Goal: Task Accomplishment & Management: Manage account settings

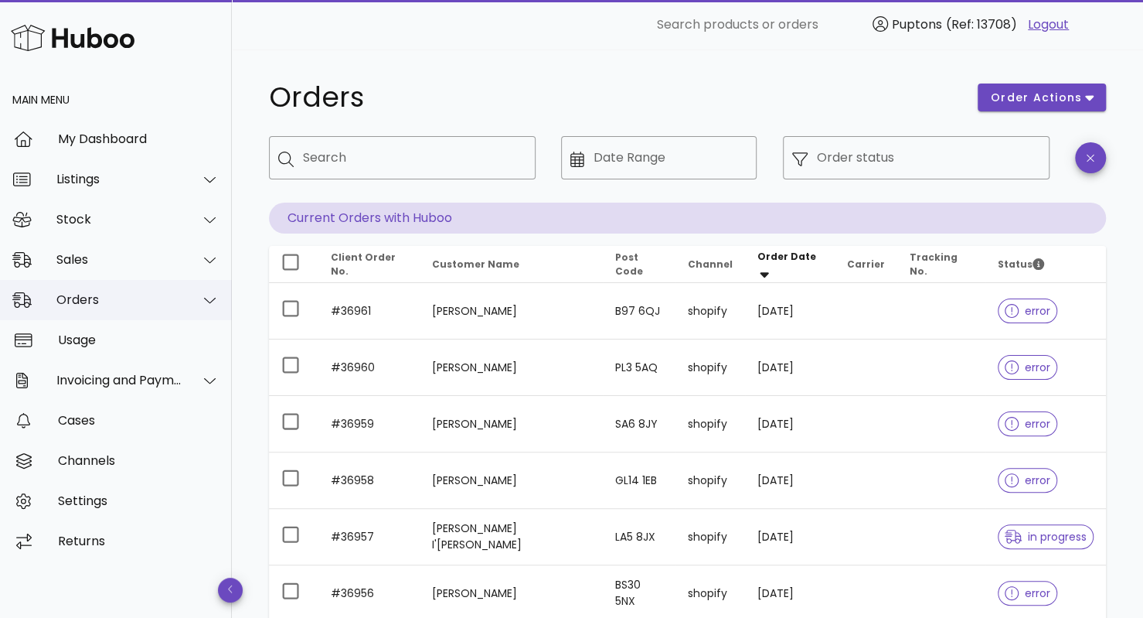
click at [96, 291] on div "Orders" at bounding box center [116, 300] width 232 height 40
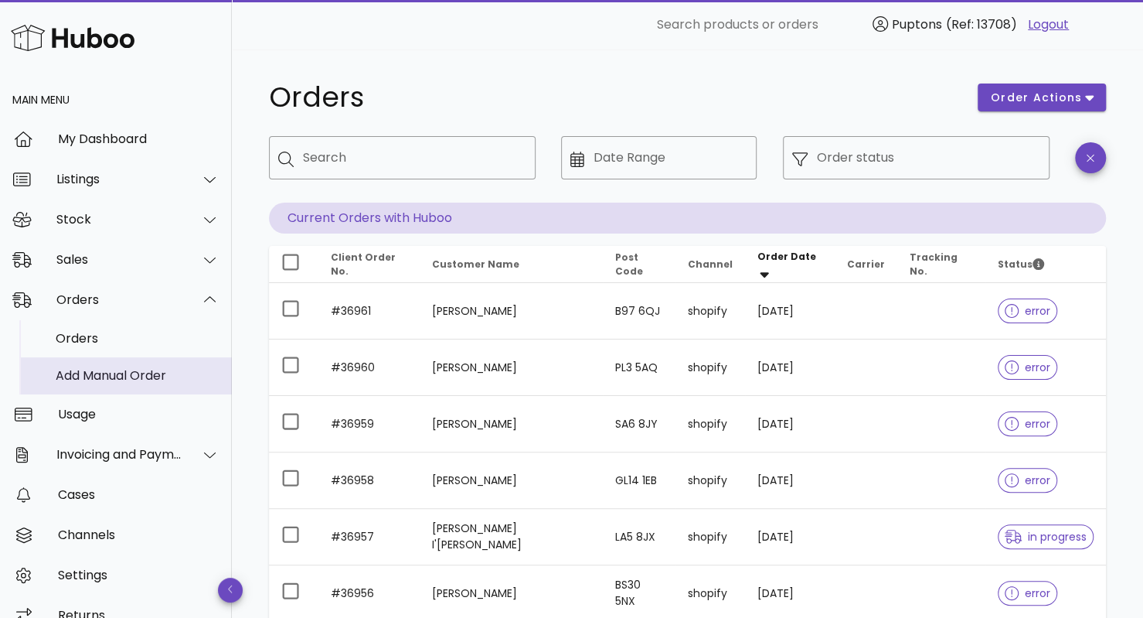
click at [112, 359] on div "Add Manual Order" at bounding box center [138, 375] width 164 height 33
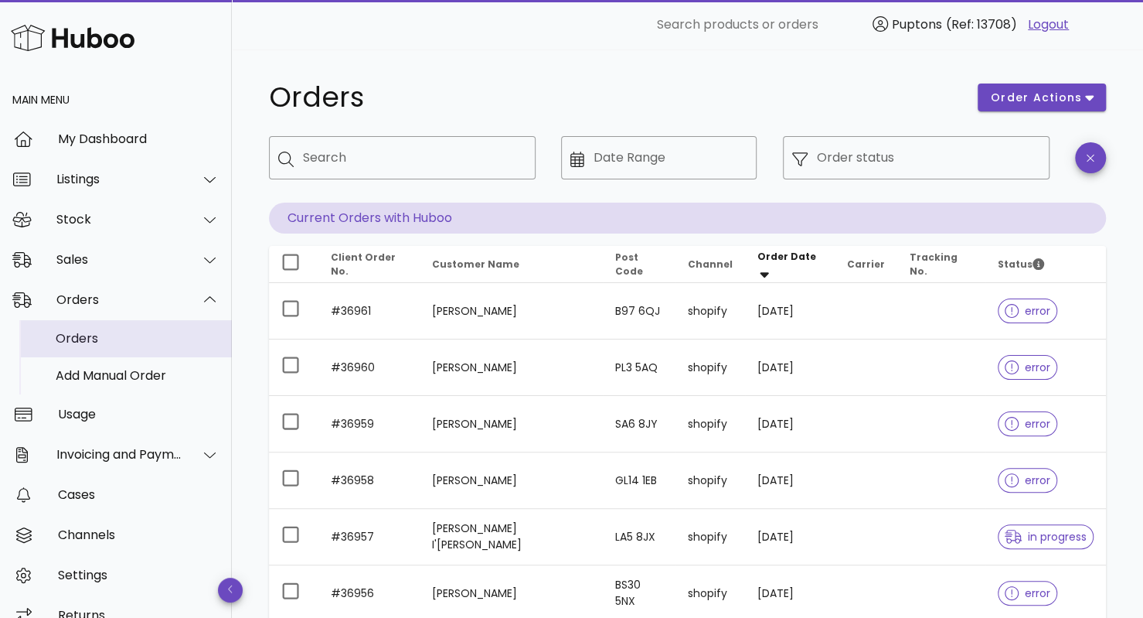
click at [105, 348] on div "Orders" at bounding box center [138, 338] width 164 height 33
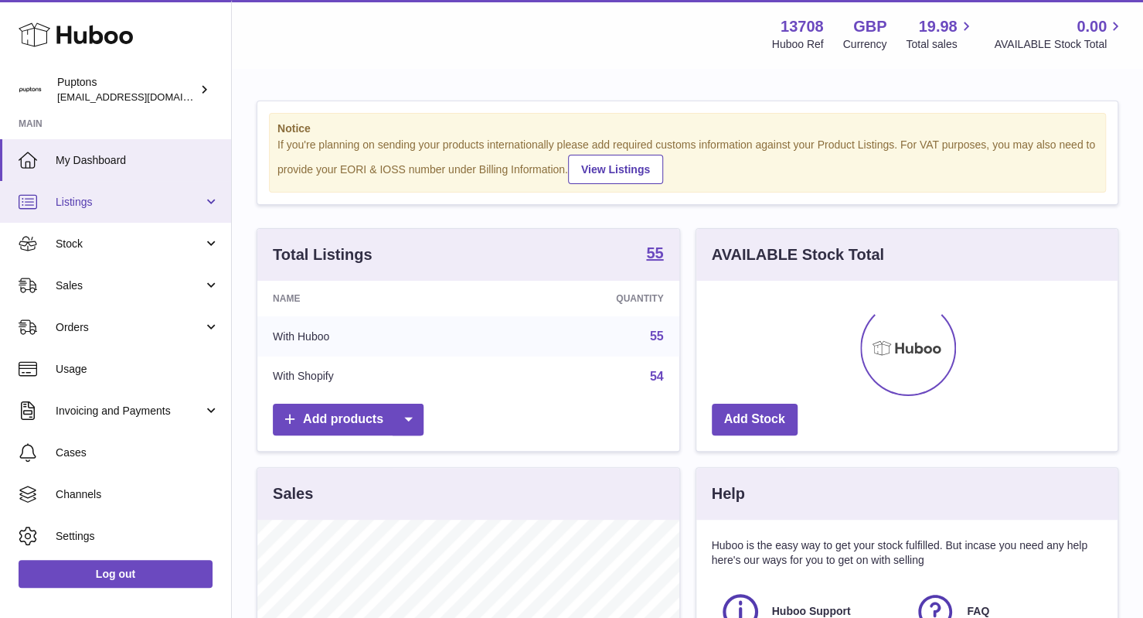
scroll to position [241, 422]
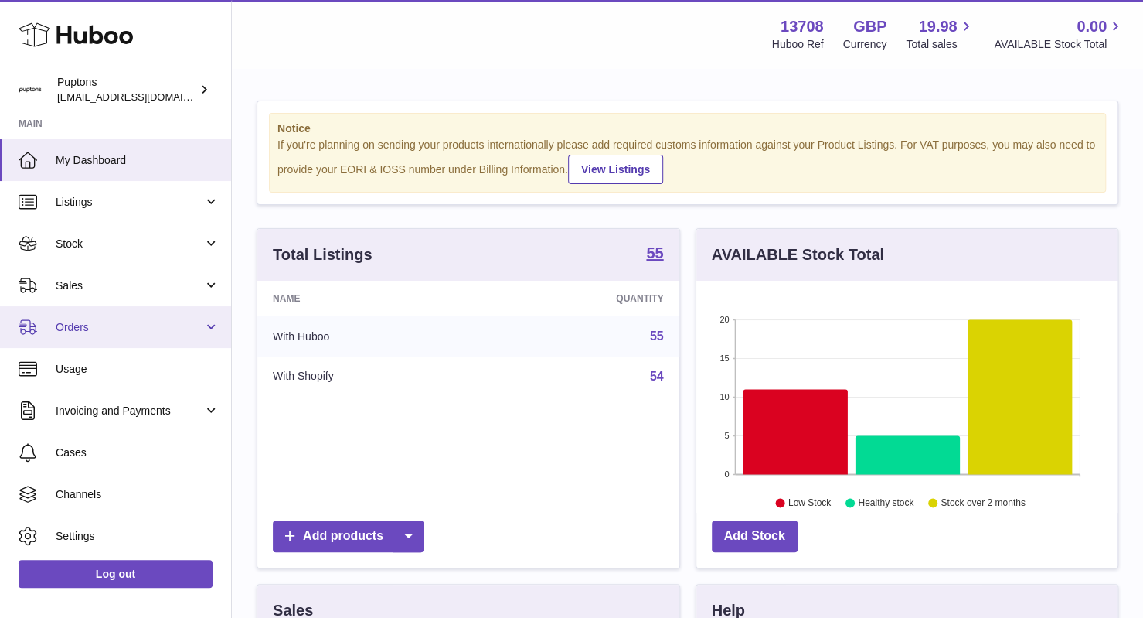
click at [122, 328] on span "Orders" at bounding box center [130, 327] width 148 height 15
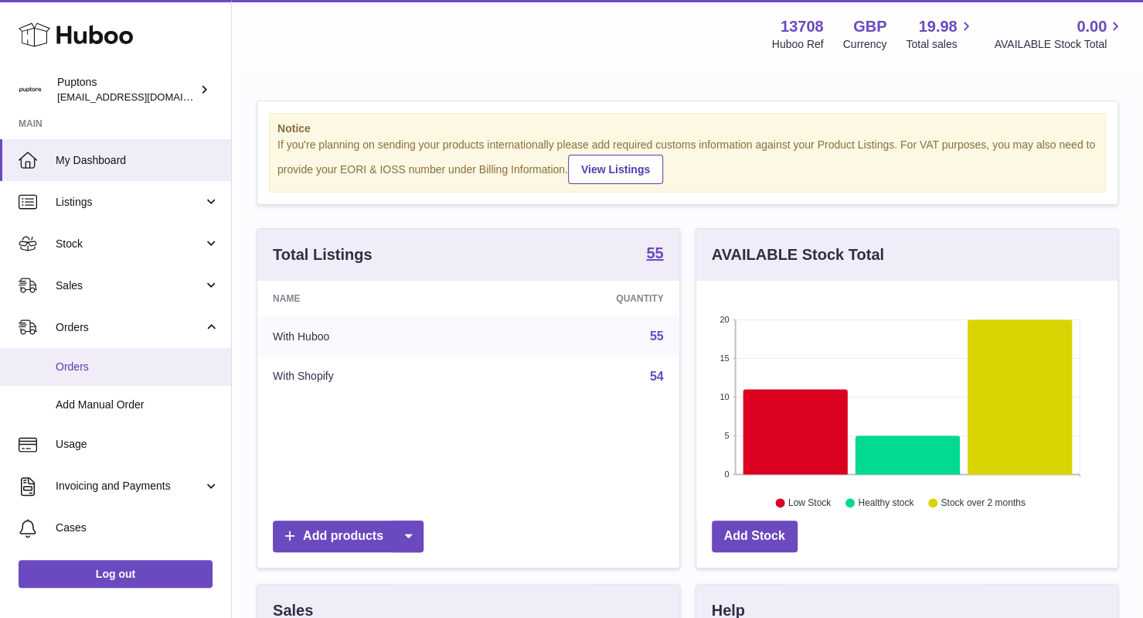
click at [104, 372] on span "Orders" at bounding box center [138, 366] width 164 height 15
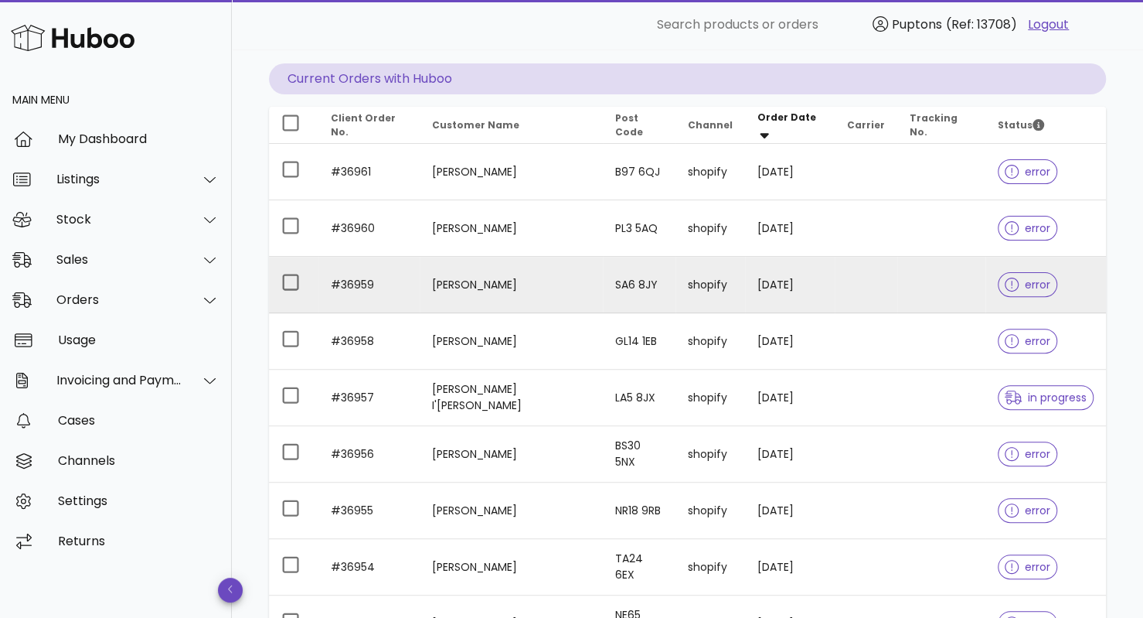
scroll to position [138, 0]
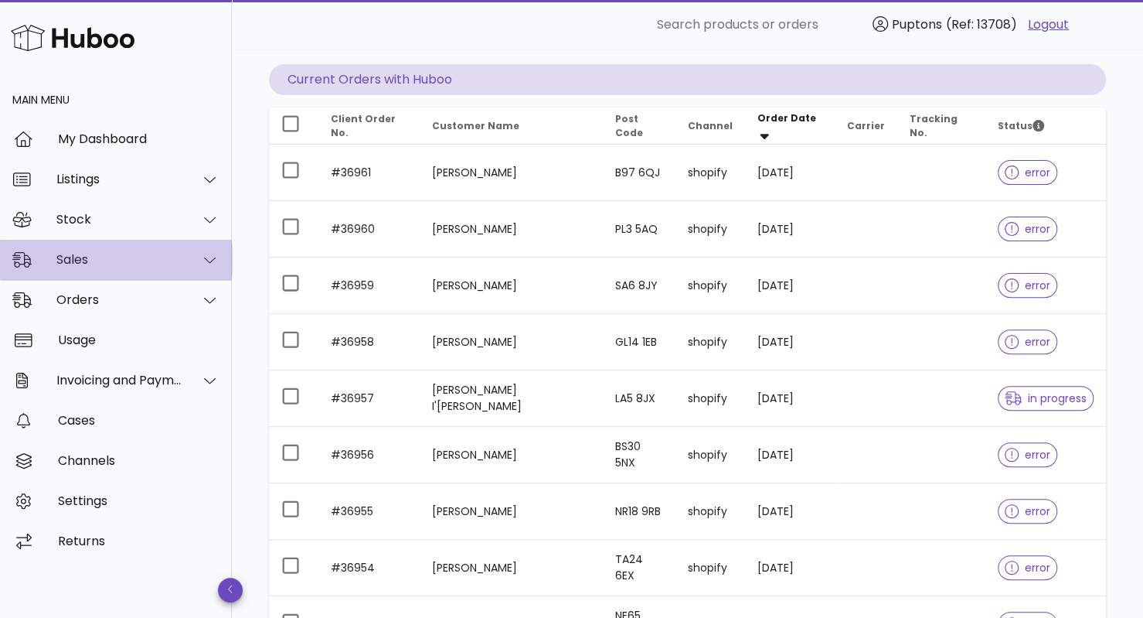
click at [141, 250] on div "Sales" at bounding box center [116, 260] width 232 height 40
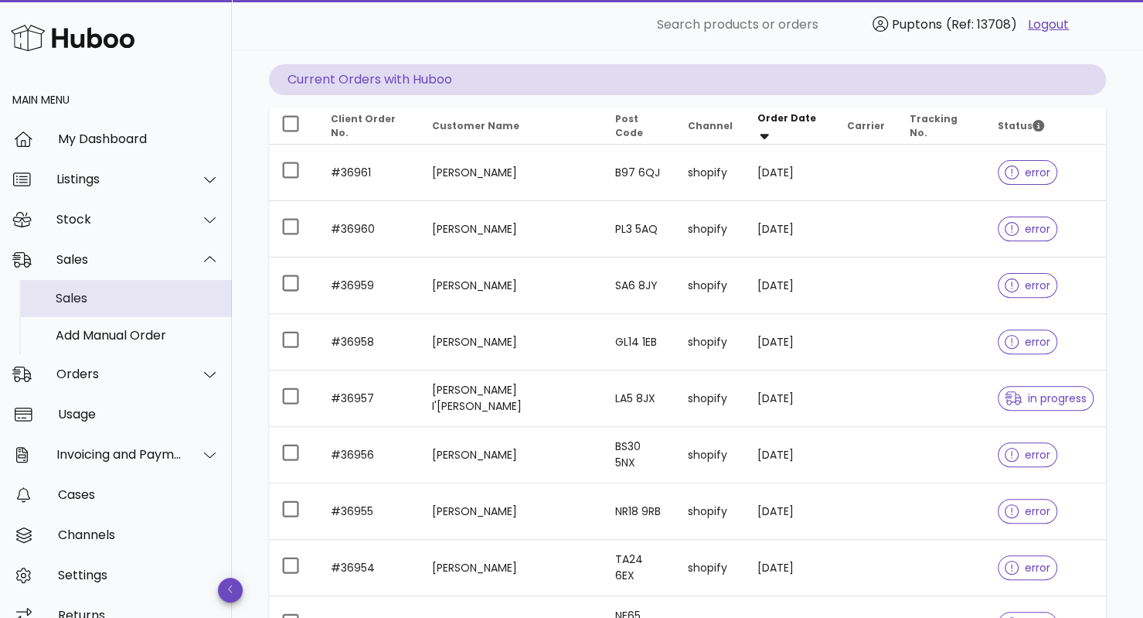
click at [111, 294] on div "Sales" at bounding box center [138, 298] width 164 height 15
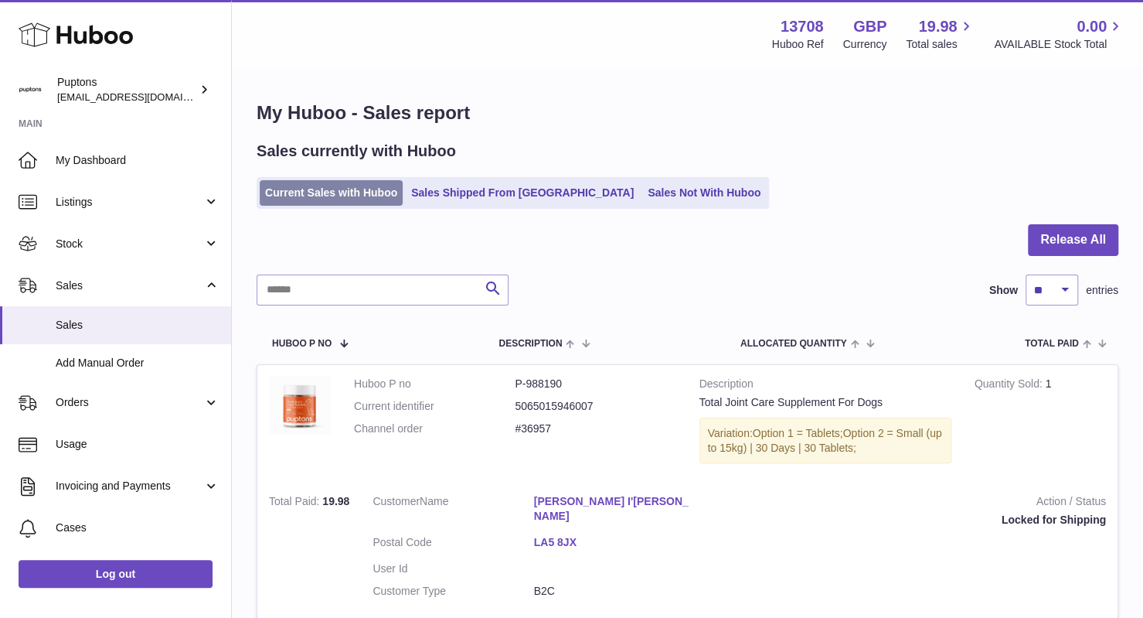
click at [345, 189] on link "Current Sales with Huboo" at bounding box center [331, 193] width 143 height 26
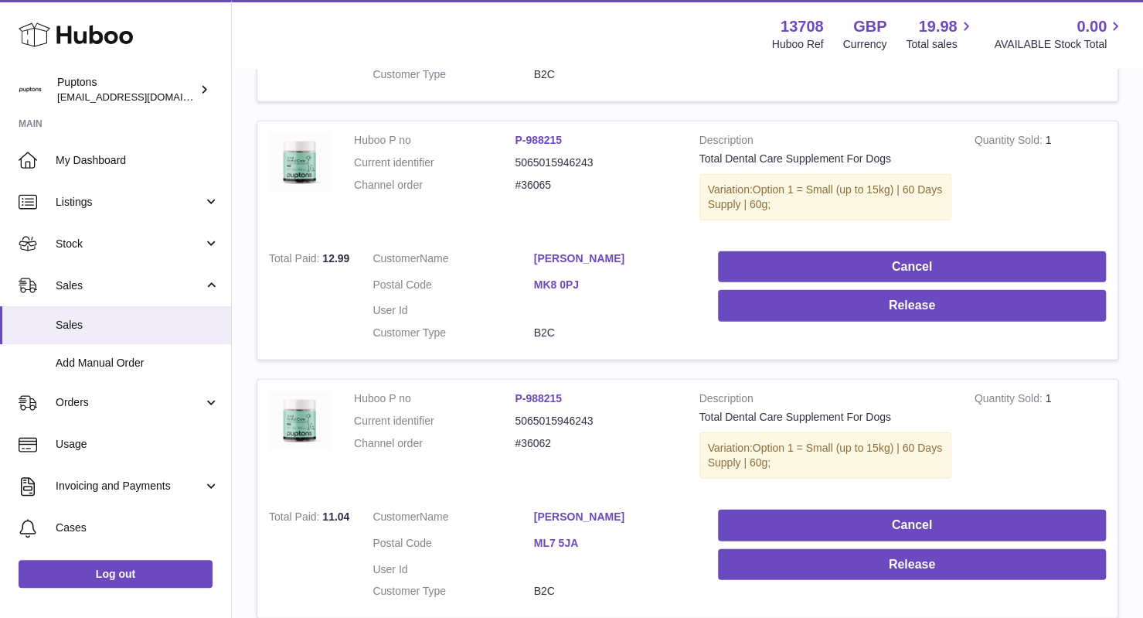
scroll to position [2436, 0]
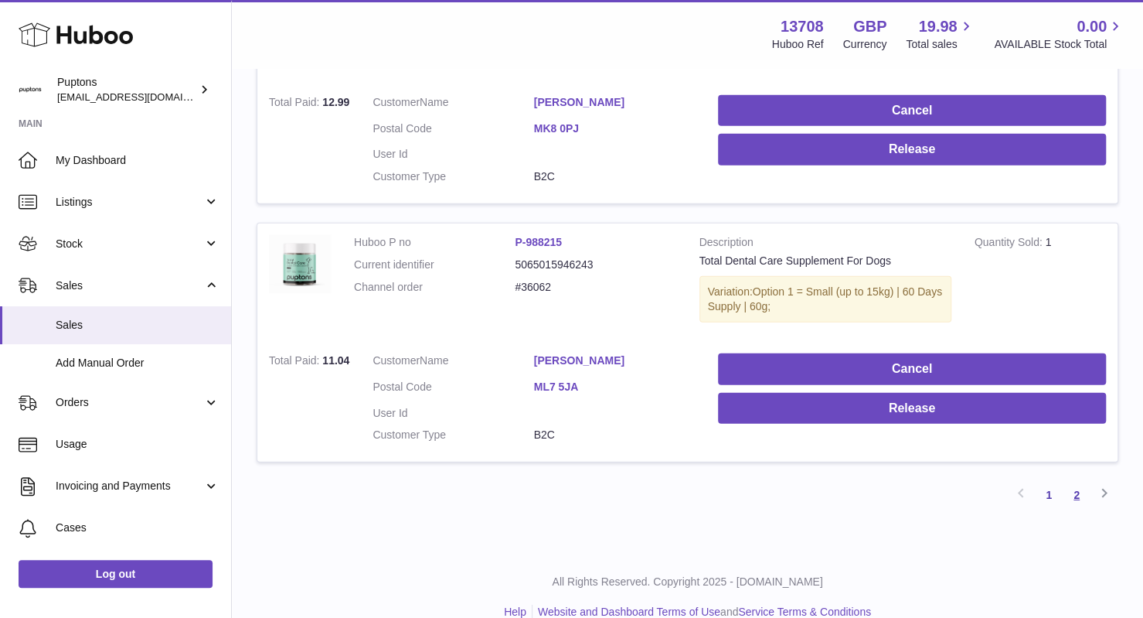
click at [1080, 481] on link "2" at bounding box center [1077, 495] width 28 height 28
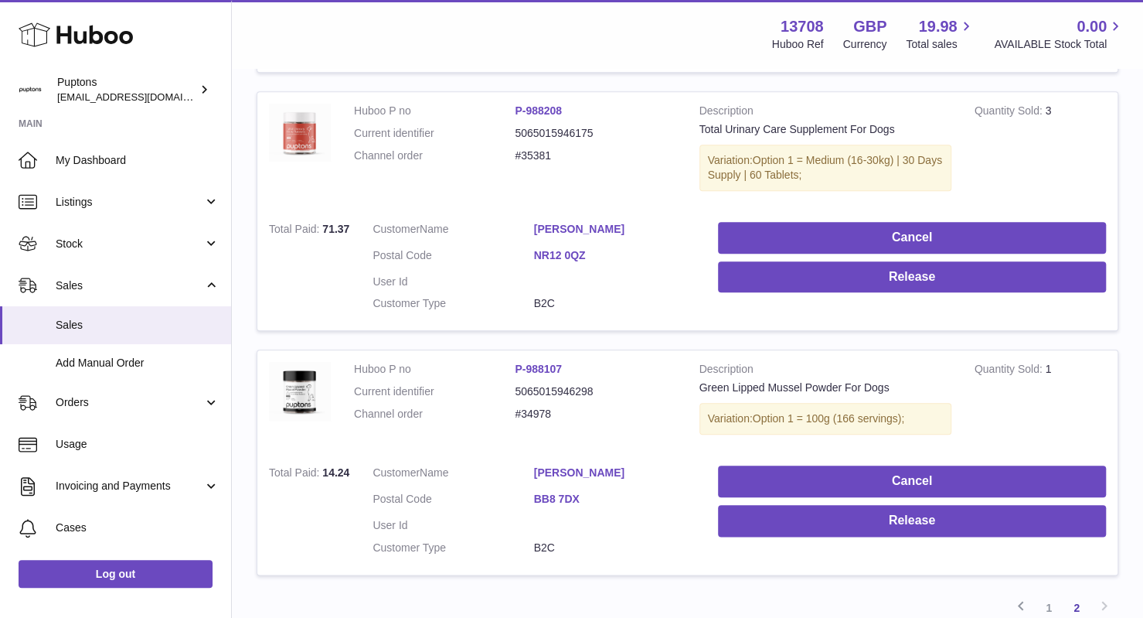
scroll to position [894, 0]
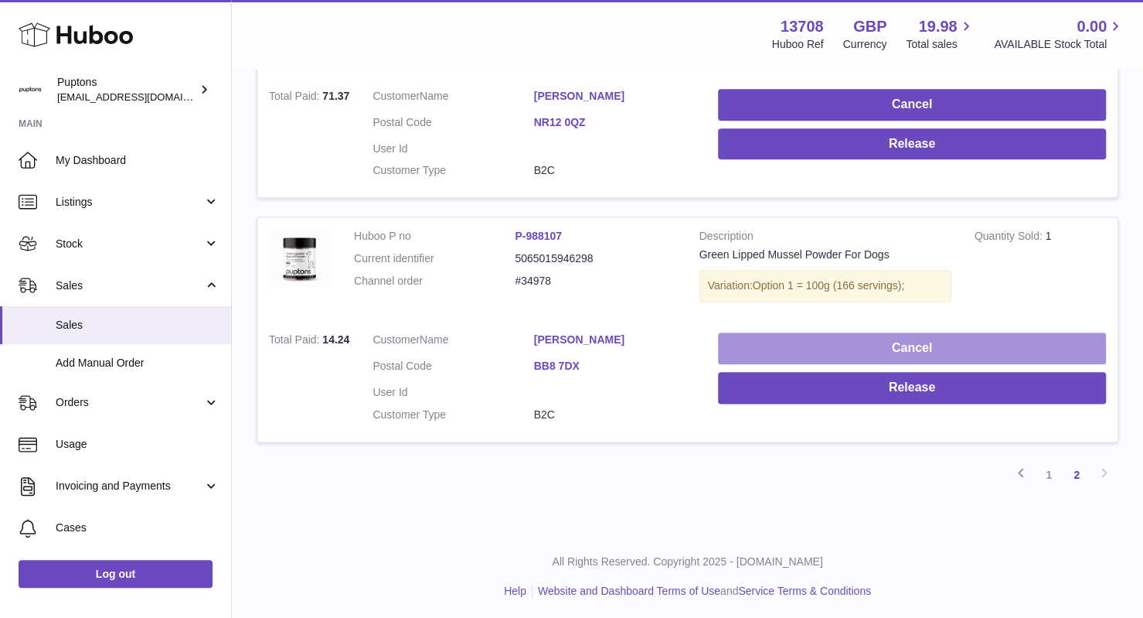
click at [876, 338] on button "Cancel" at bounding box center [912, 348] width 388 height 32
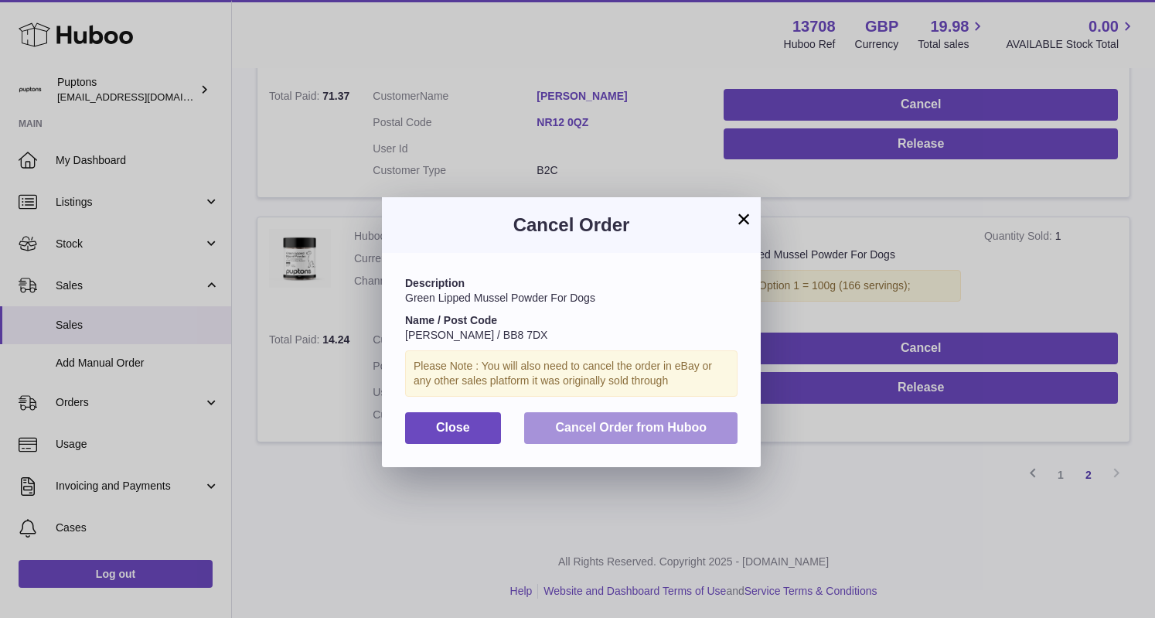
click at [641, 424] on span "Cancel Order from Huboo" at bounding box center [630, 426] width 151 height 13
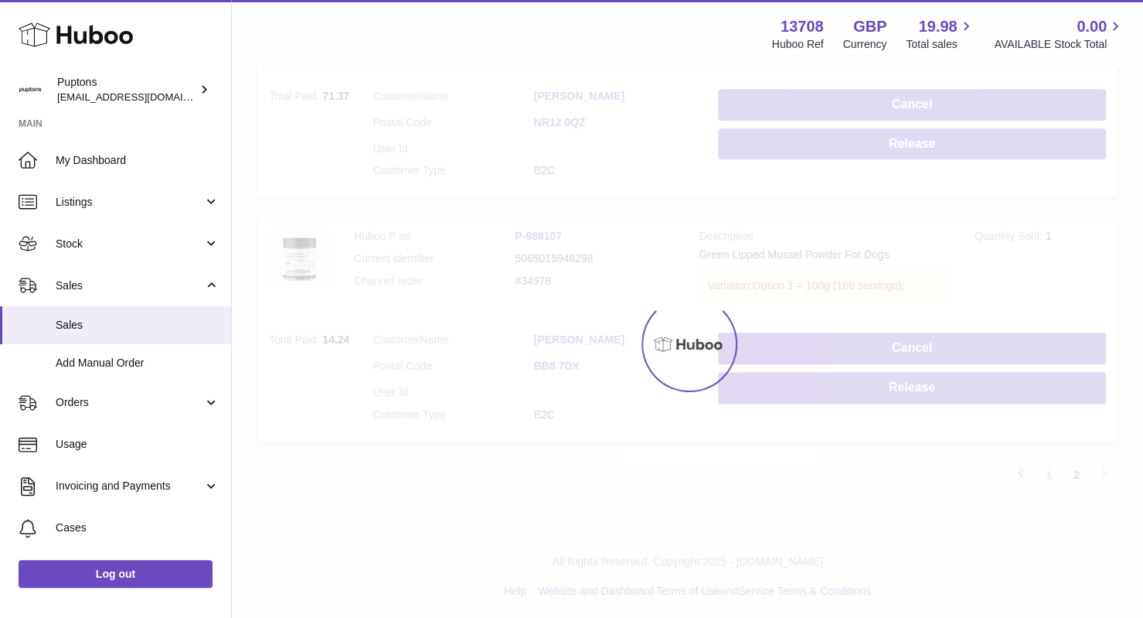
scroll to position [652, 0]
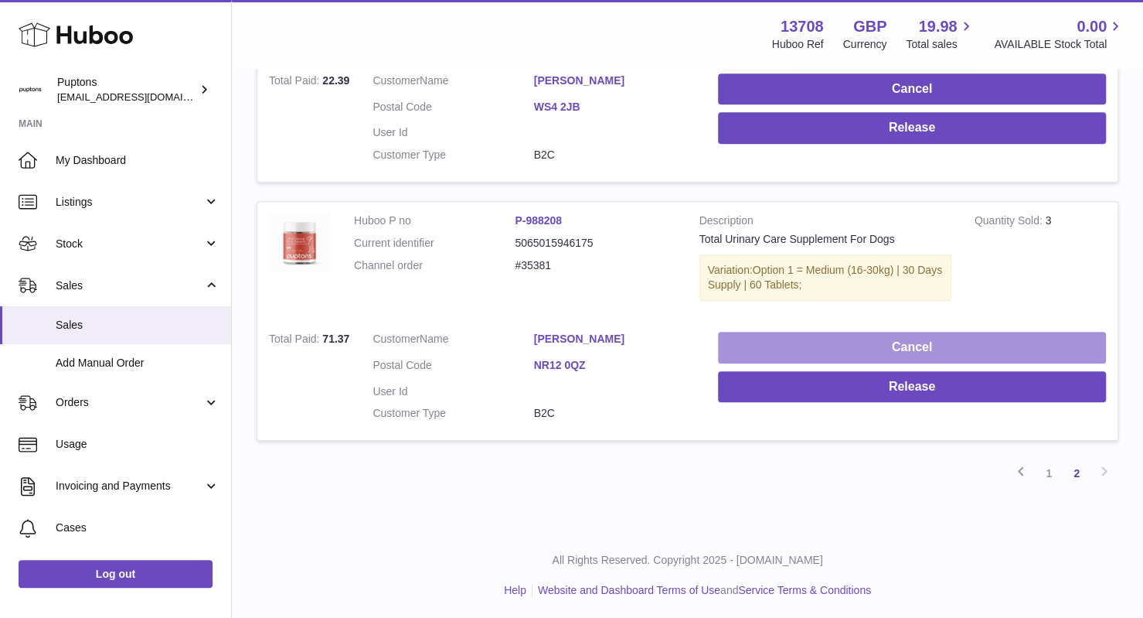
click at [901, 338] on button "Cancel" at bounding box center [912, 348] width 388 height 32
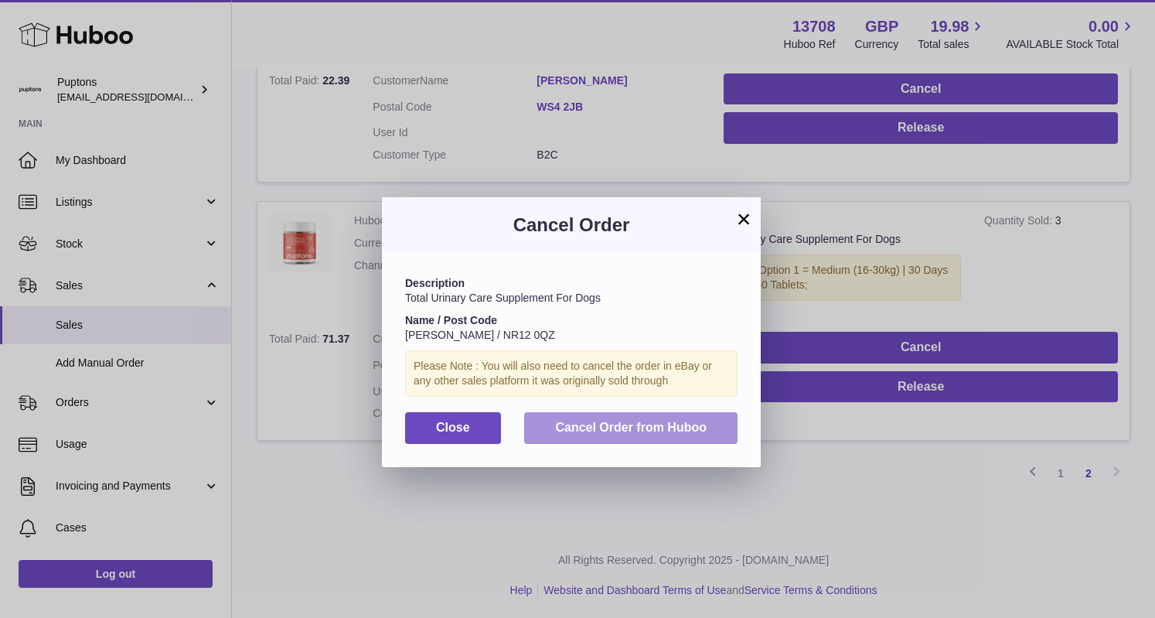
click at [626, 428] on span "Cancel Order from Huboo" at bounding box center [630, 426] width 151 height 13
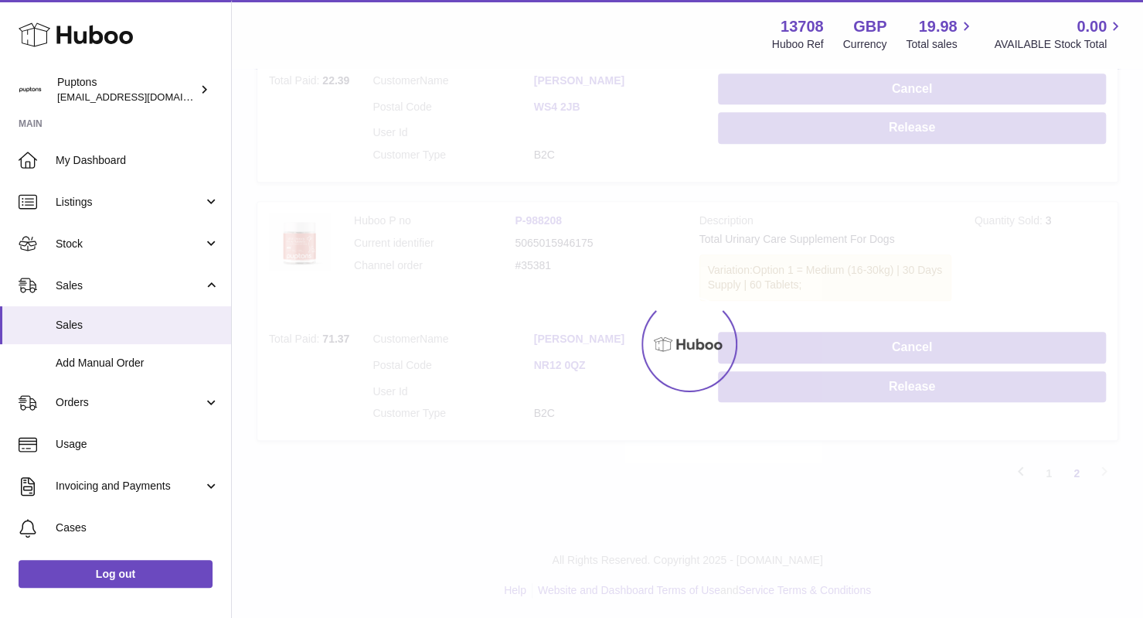
scroll to position [394, 0]
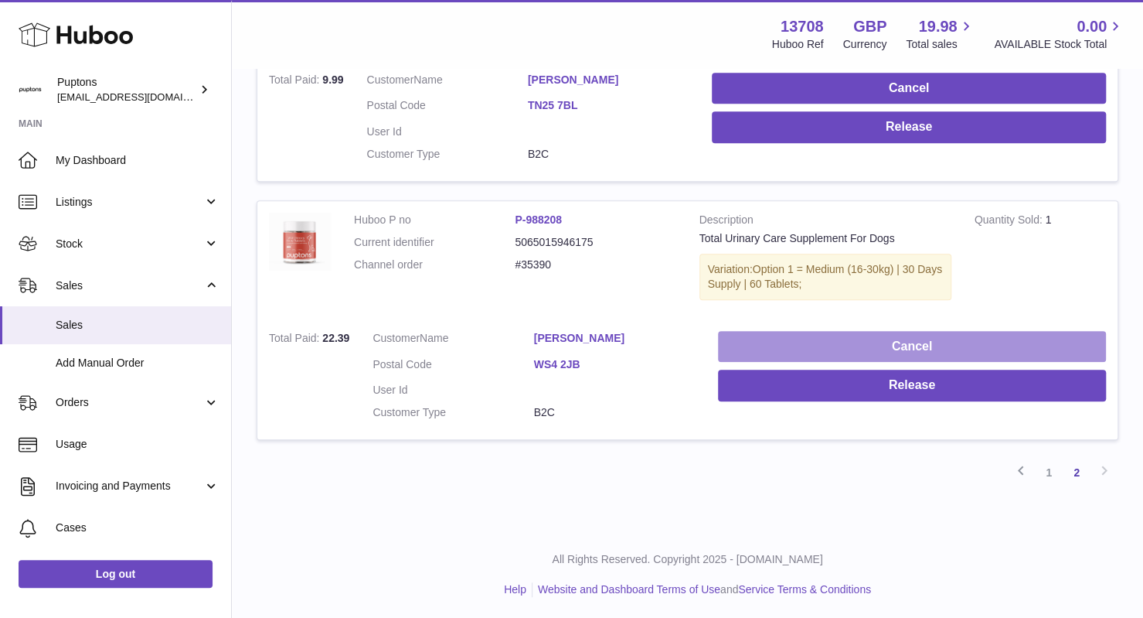
click at [835, 345] on button "Cancel" at bounding box center [912, 347] width 388 height 32
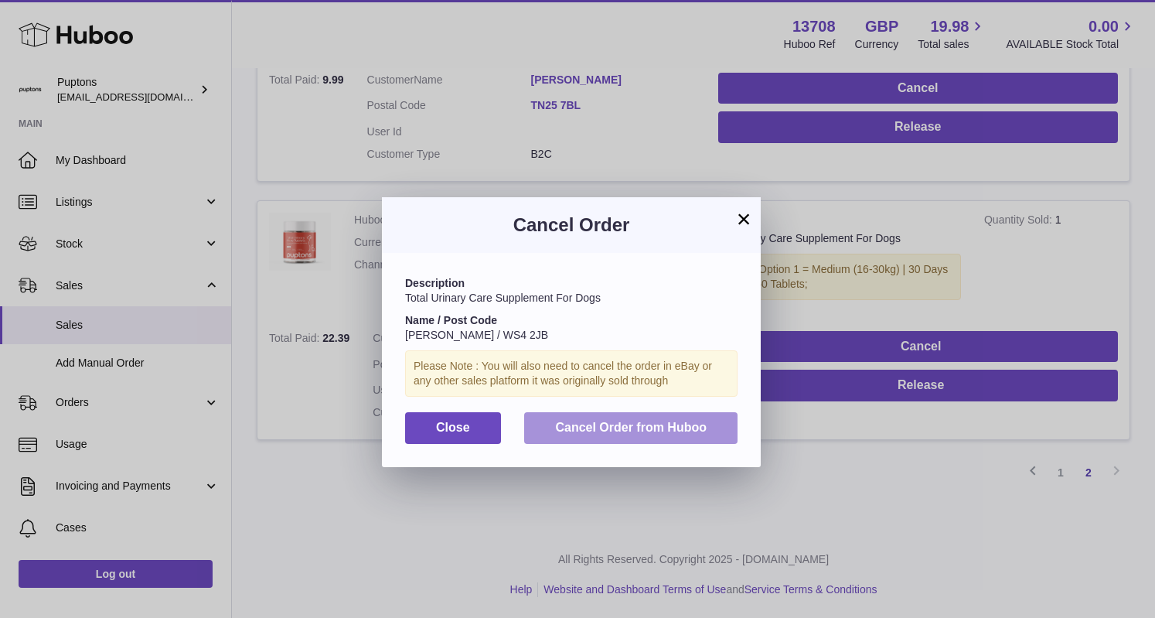
click at [623, 434] on button "Cancel Order from Huboo" at bounding box center [630, 428] width 213 height 32
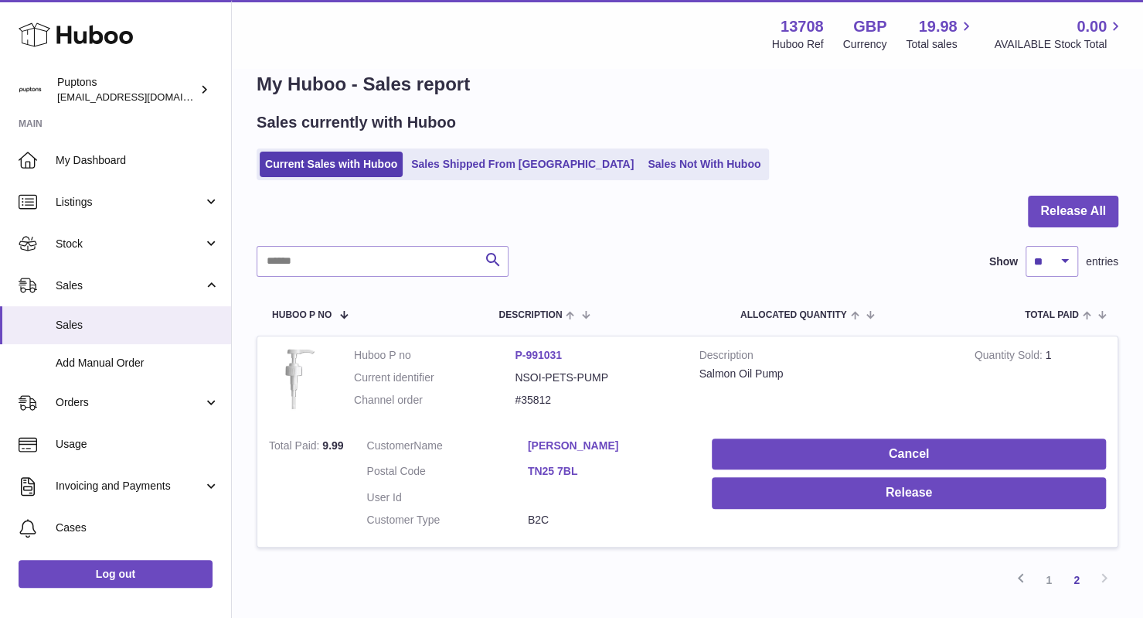
scroll to position [7, 0]
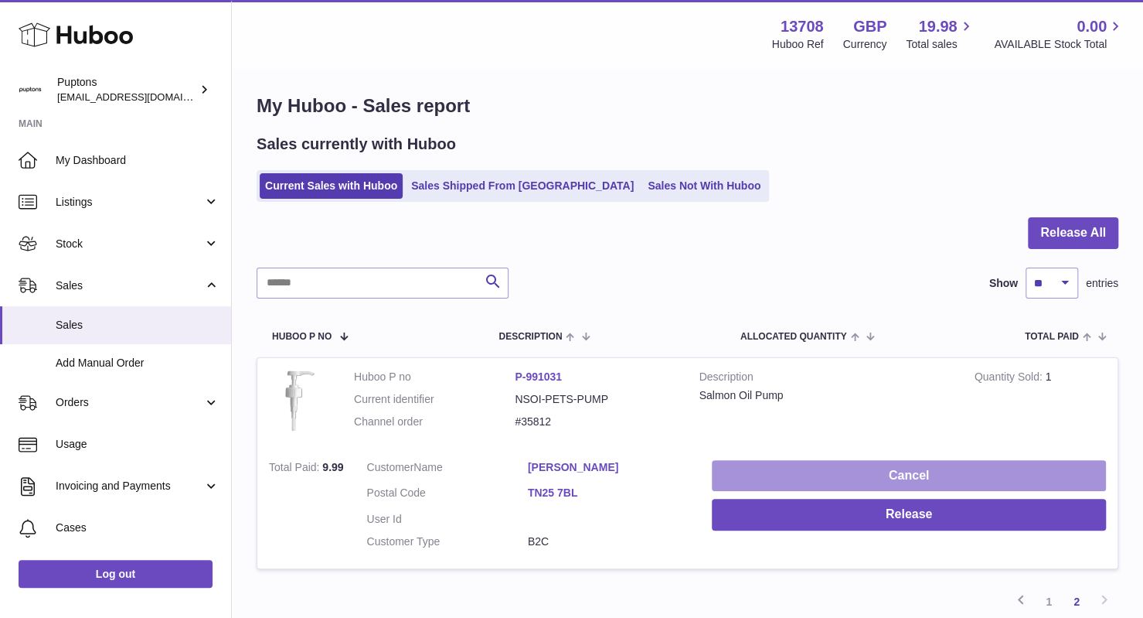
click at [851, 475] on button "Cancel" at bounding box center [909, 476] width 394 height 32
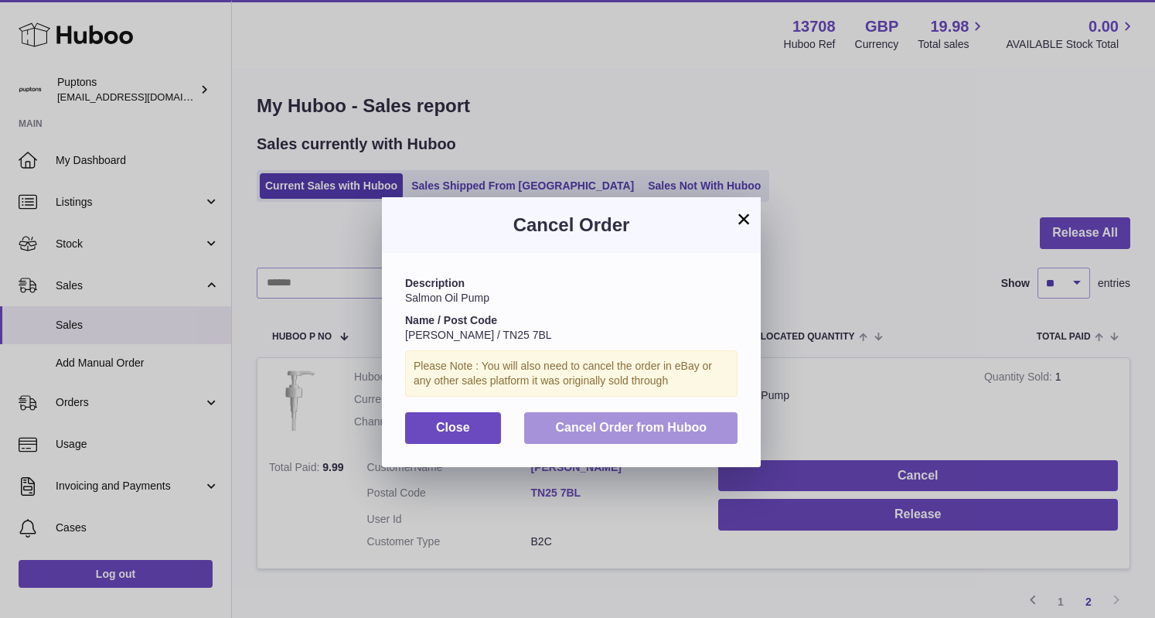
click at [634, 415] on button "Cancel Order from Huboo" at bounding box center [630, 428] width 213 height 32
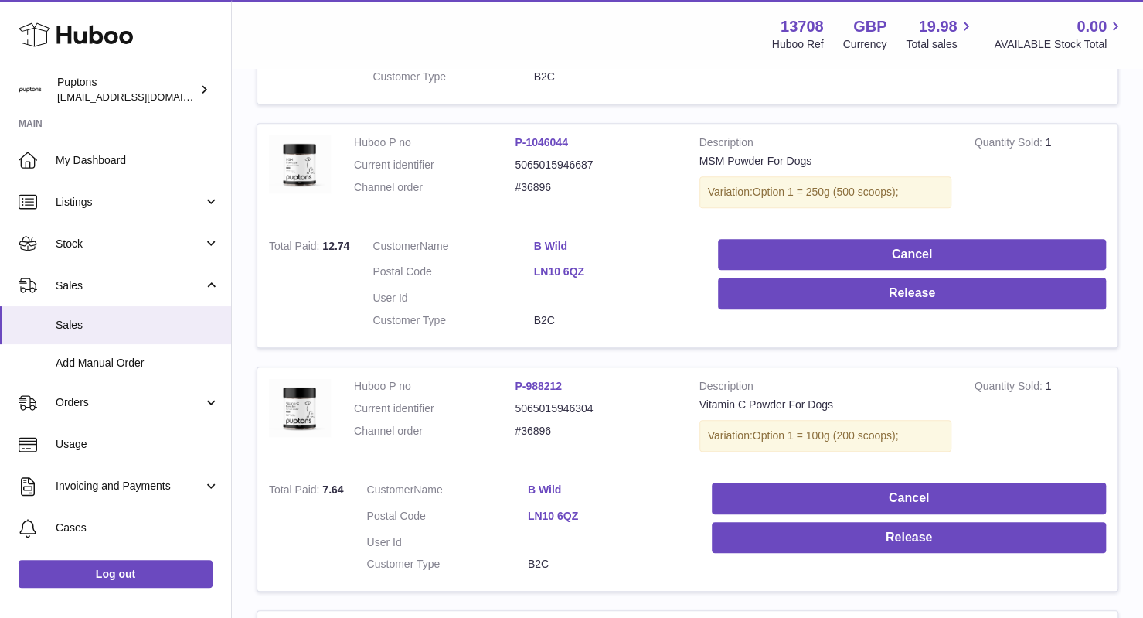
scroll to position [571, 0]
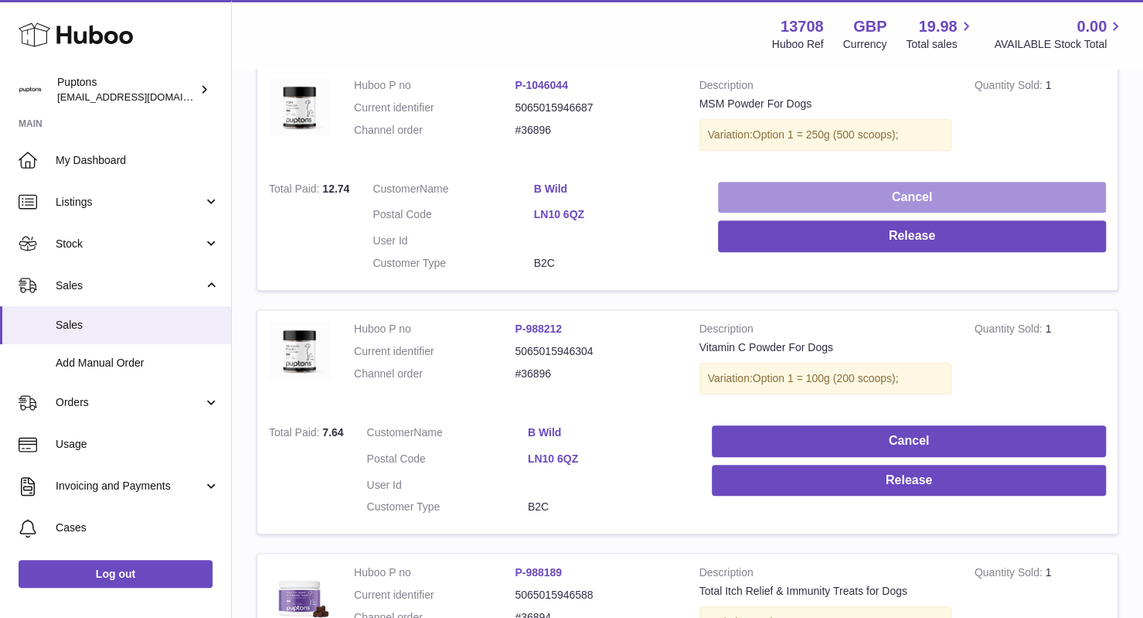
click at [897, 182] on button "Cancel" at bounding box center [912, 198] width 388 height 32
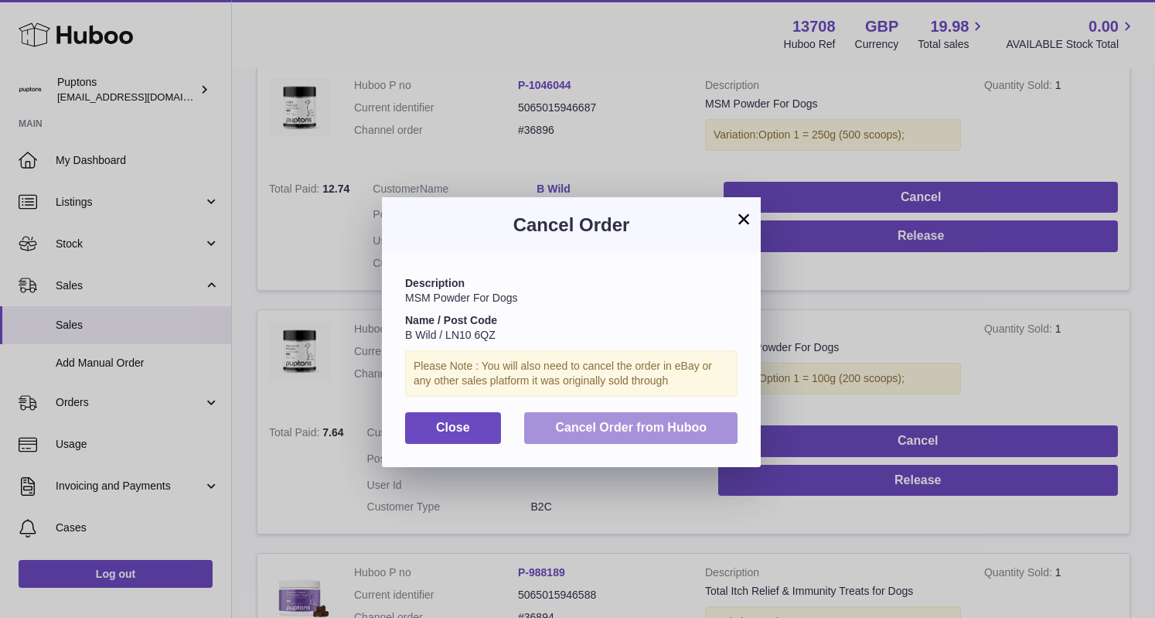
click at [622, 429] on span "Cancel Order from Huboo" at bounding box center [630, 426] width 151 height 13
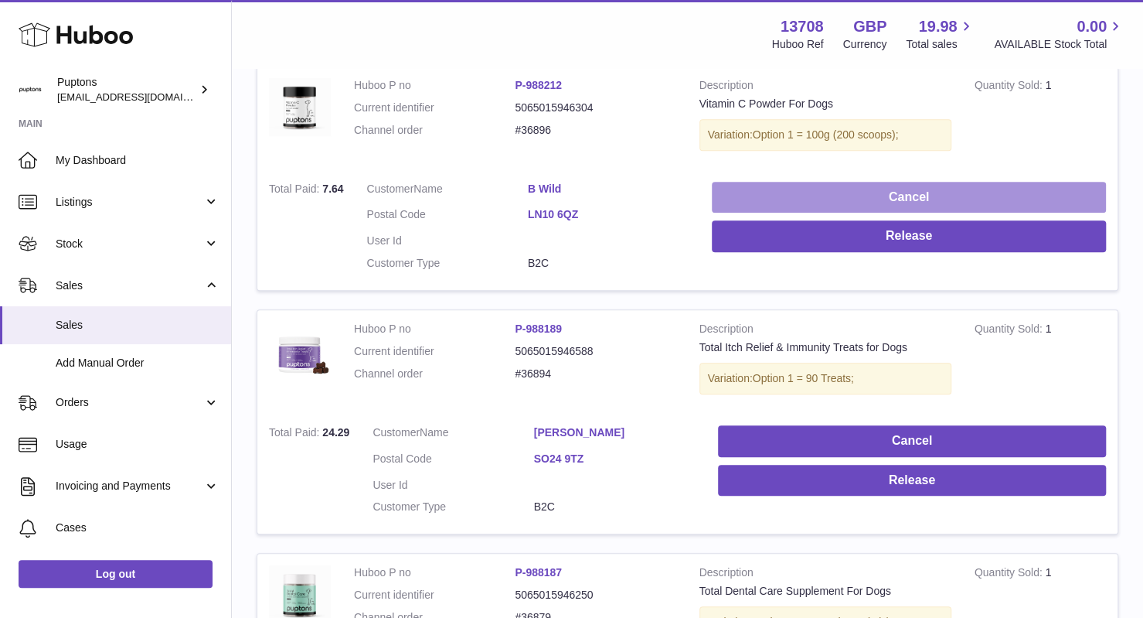
click at [924, 182] on button "Cancel" at bounding box center [909, 198] width 394 height 32
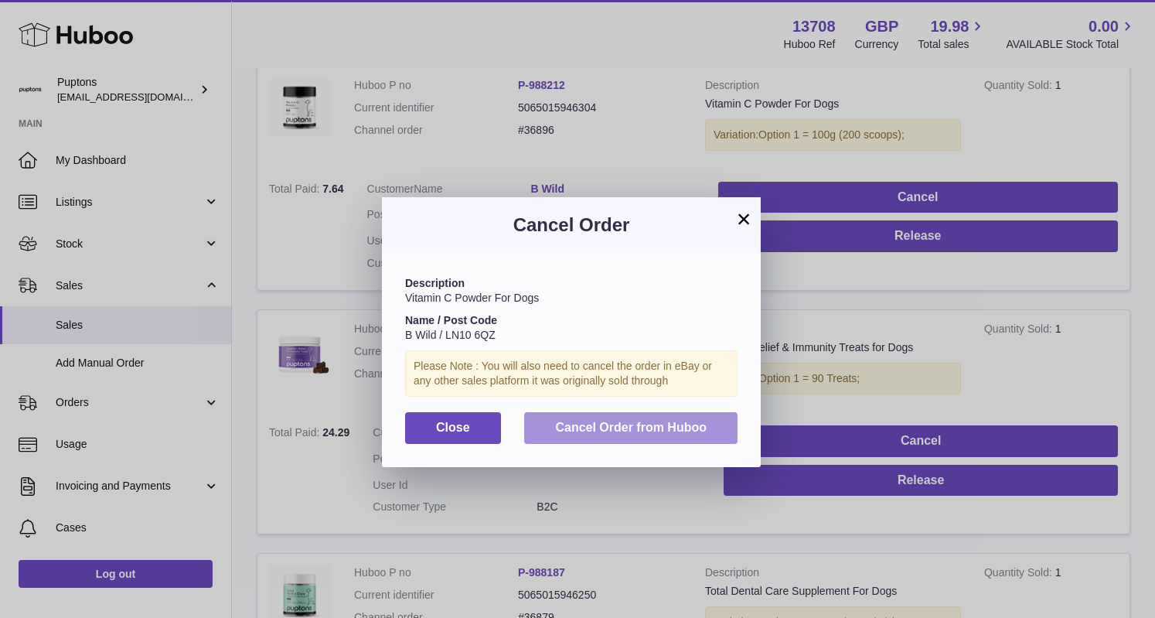
click at [614, 419] on button "Cancel Order from Huboo" at bounding box center [630, 428] width 213 height 32
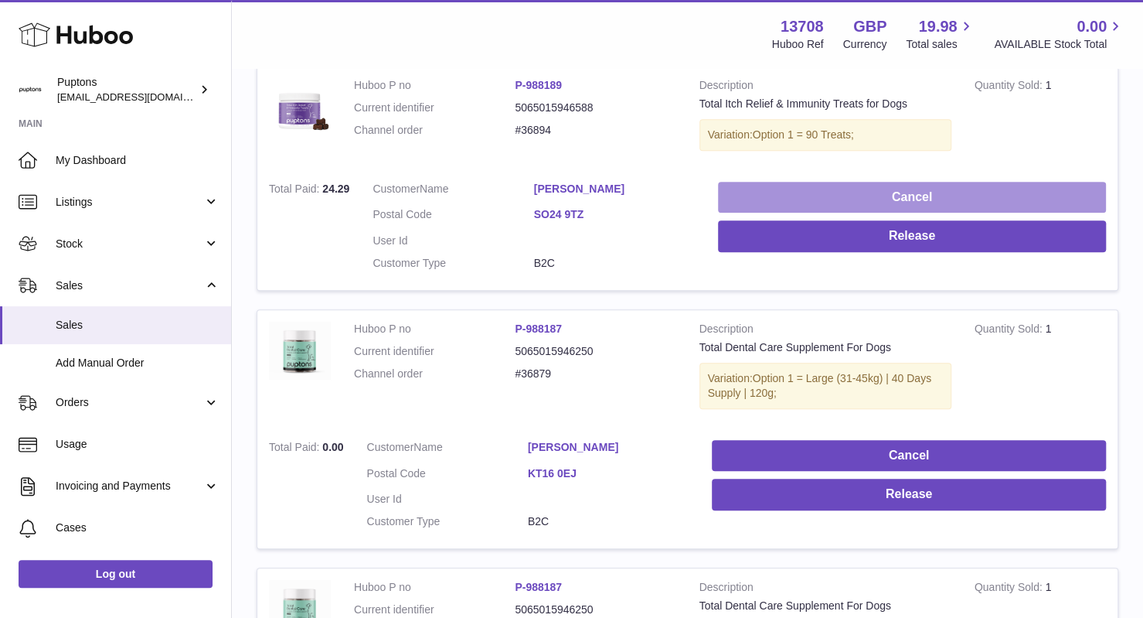
click at [888, 190] on button "Cancel" at bounding box center [912, 198] width 388 height 32
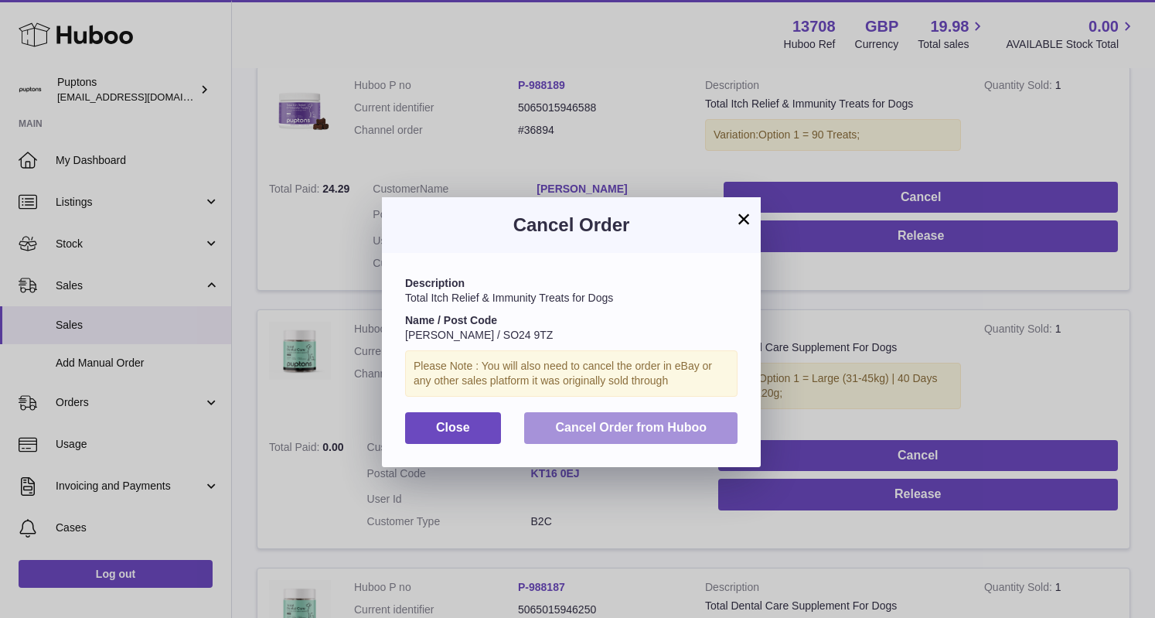
click at [699, 430] on span "Cancel Order from Huboo" at bounding box center [630, 426] width 151 height 13
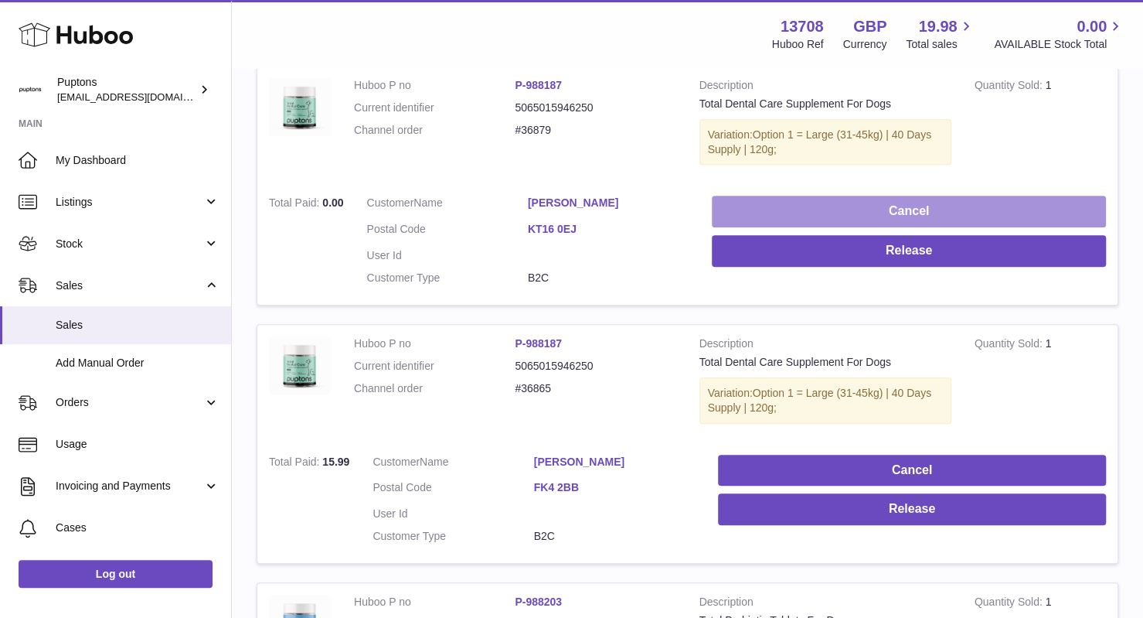
click at [883, 196] on button "Cancel" at bounding box center [909, 212] width 394 height 32
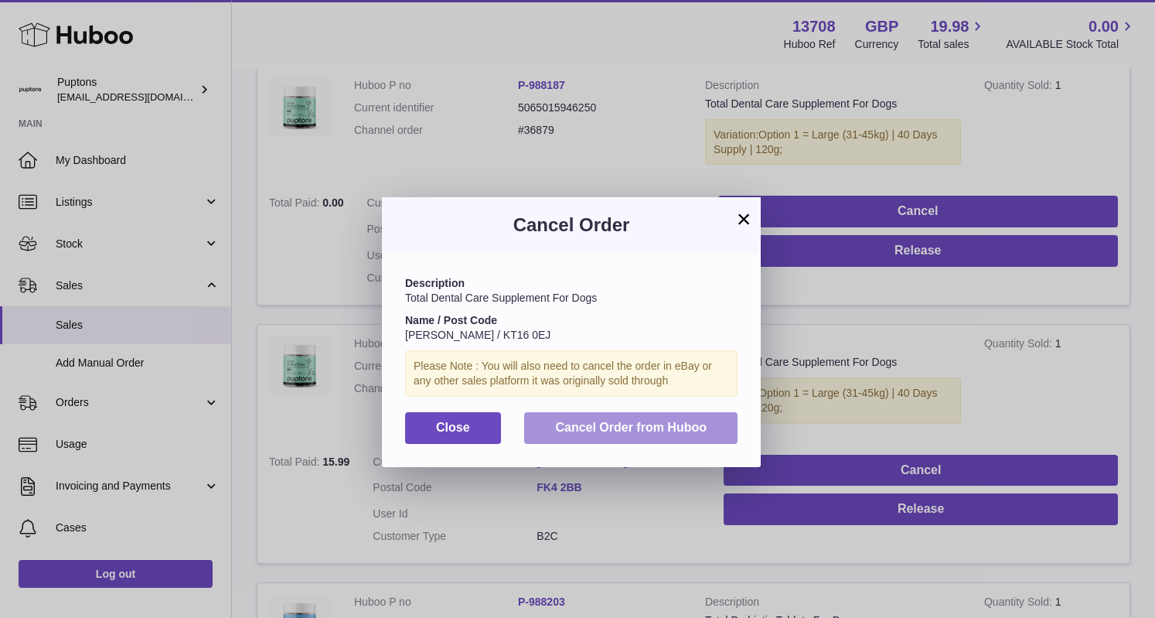
click at [646, 425] on span "Cancel Order from Huboo" at bounding box center [630, 426] width 151 height 13
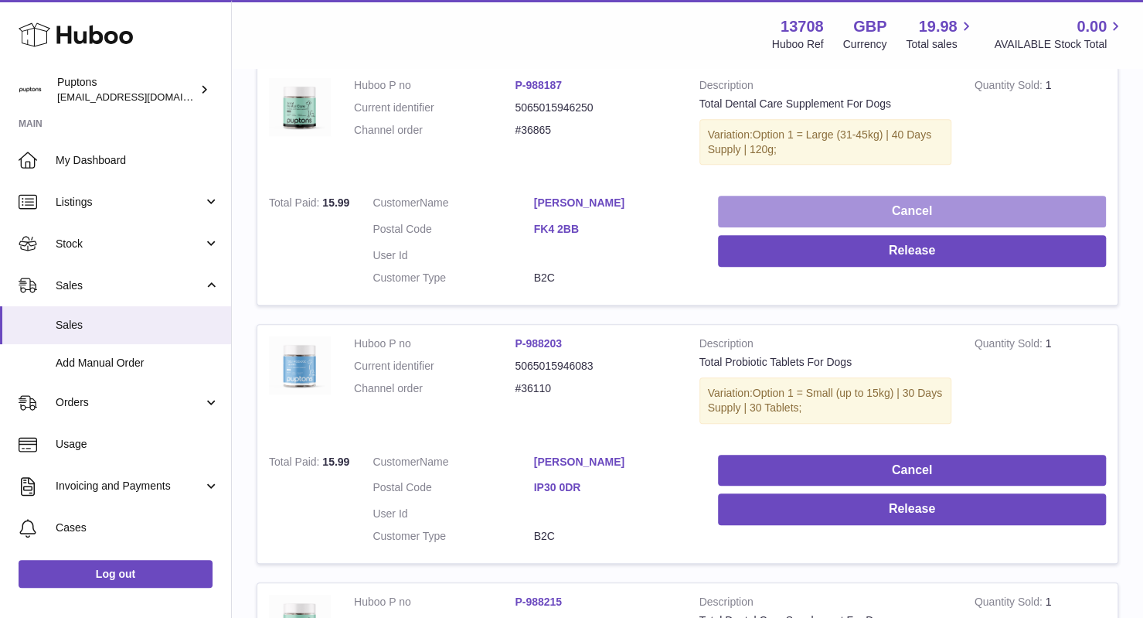
click at [892, 196] on button "Cancel" at bounding box center [912, 212] width 388 height 32
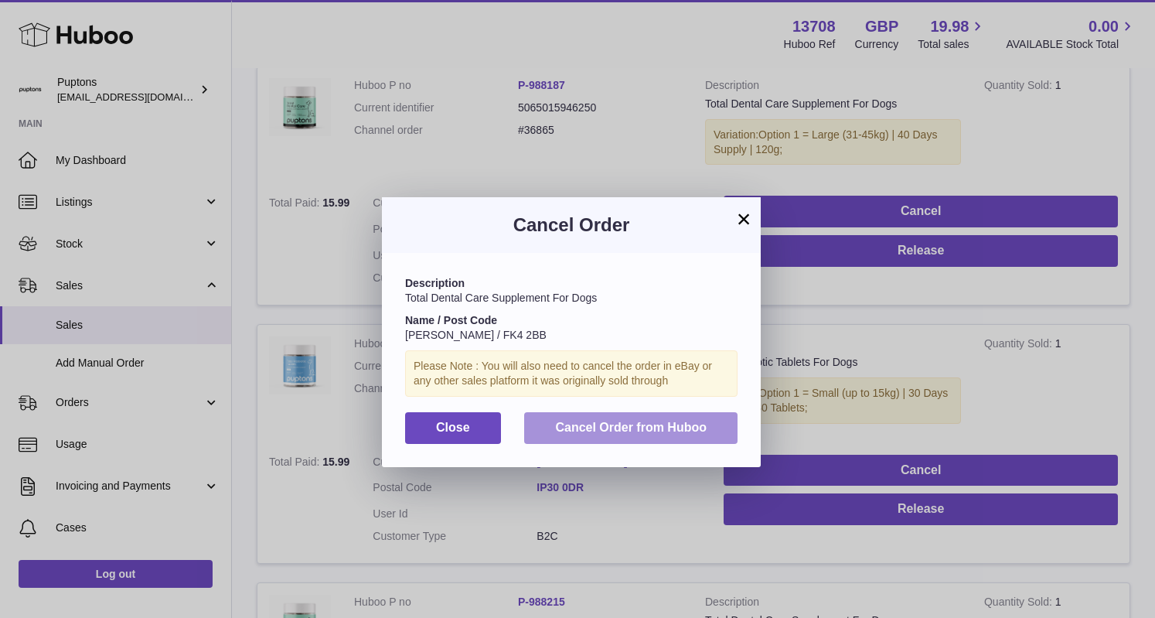
click at [674, 424] on span "Cancel Order from Huboo" at bounding box center [630, 426] width 151 height 13
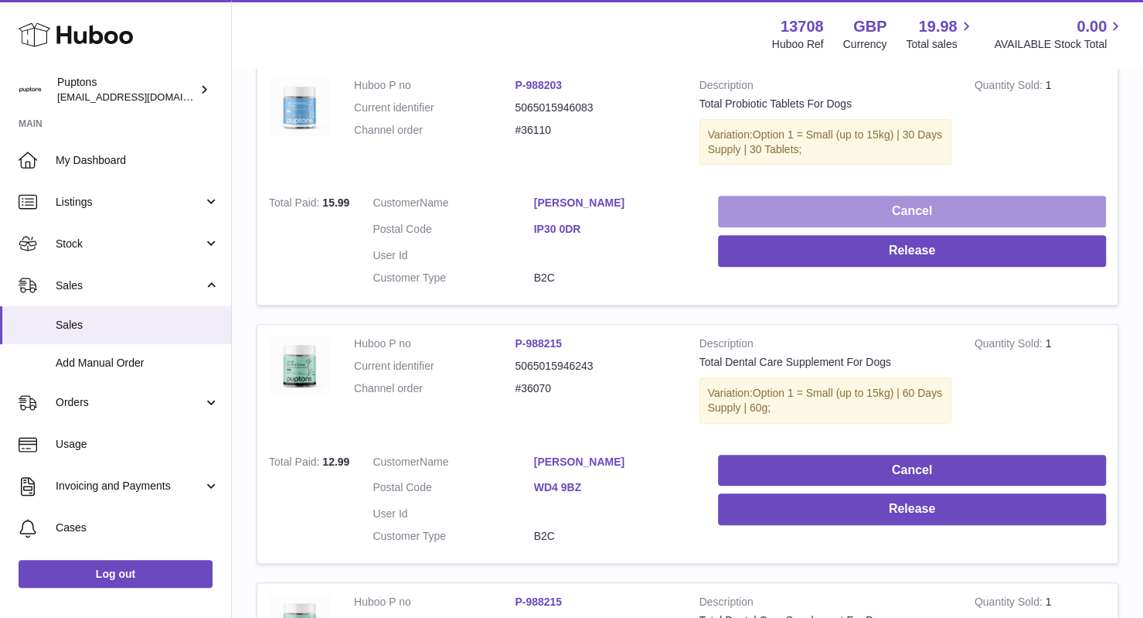
click at [875, 196] on button "Cancel" at bounding box center [912, 212] width 388 height 32
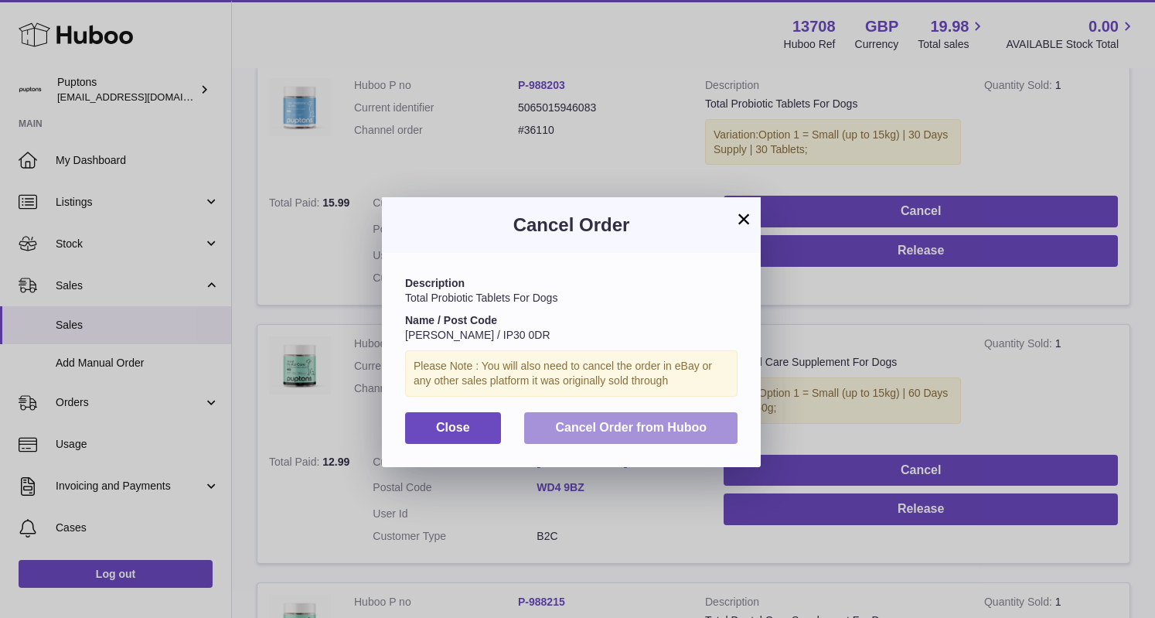
click at [635, 429] on span "Cancel Order from Huboo" at bounding box center [630, 426] width 151 height 13
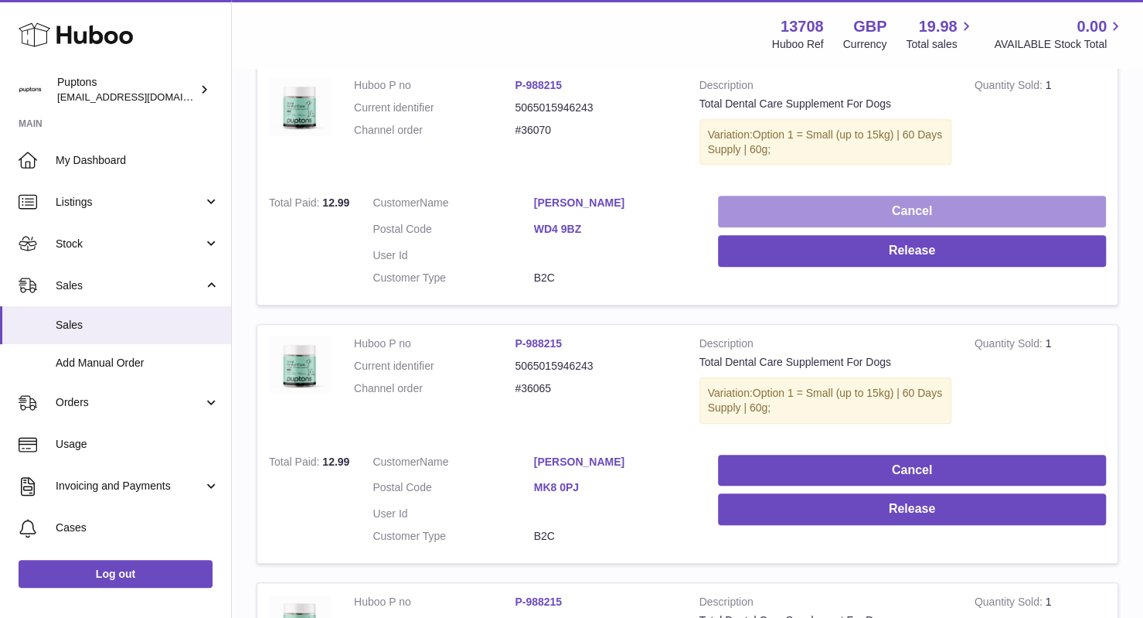
click at [904, 196] on button "Cancel" at bounding box center [912, 212] width 388 height 32
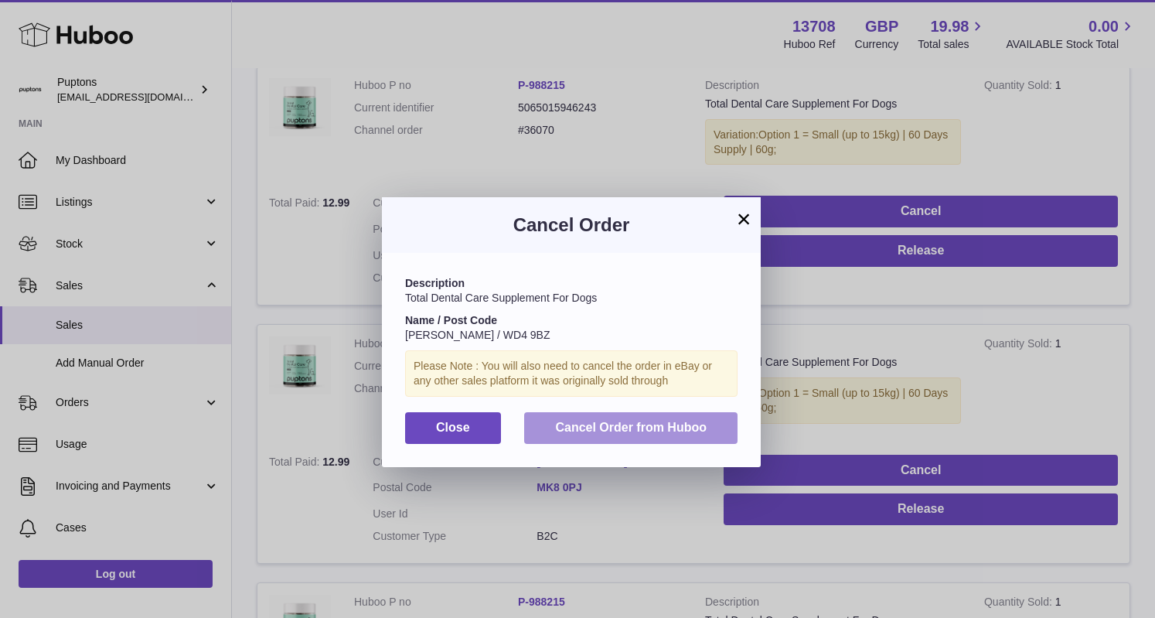
click at [665, 418] on button "Cancel Order from Huboo" at bounding box center [630, 428] width 213 height 32
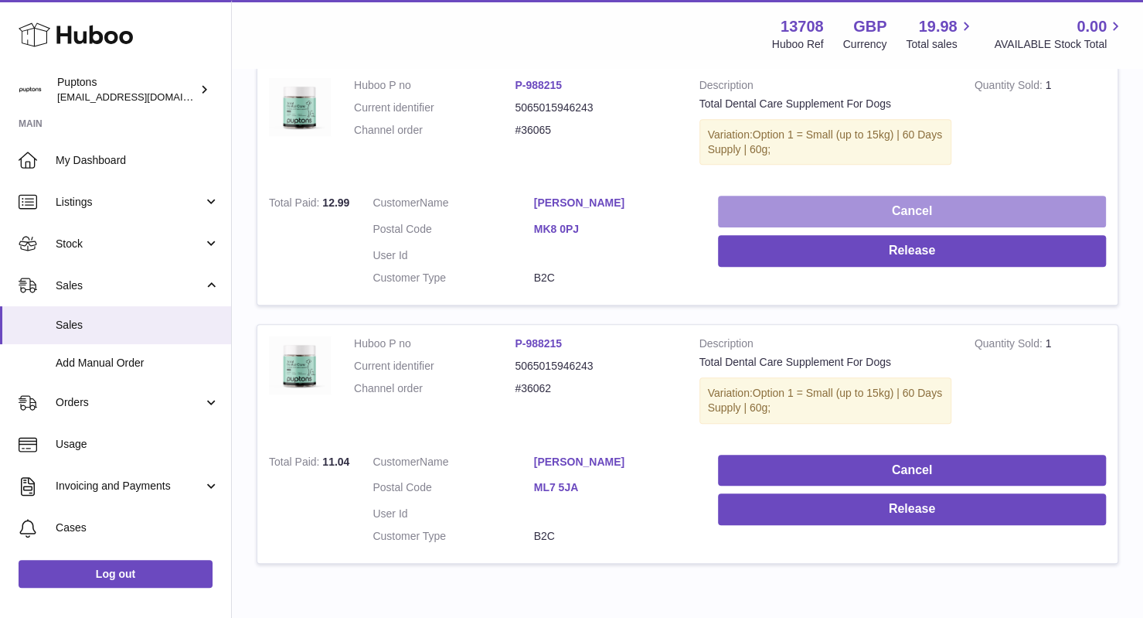
click at [852, 196] on button "Cancel" at bounding box center [912, 212] width 388 height 32
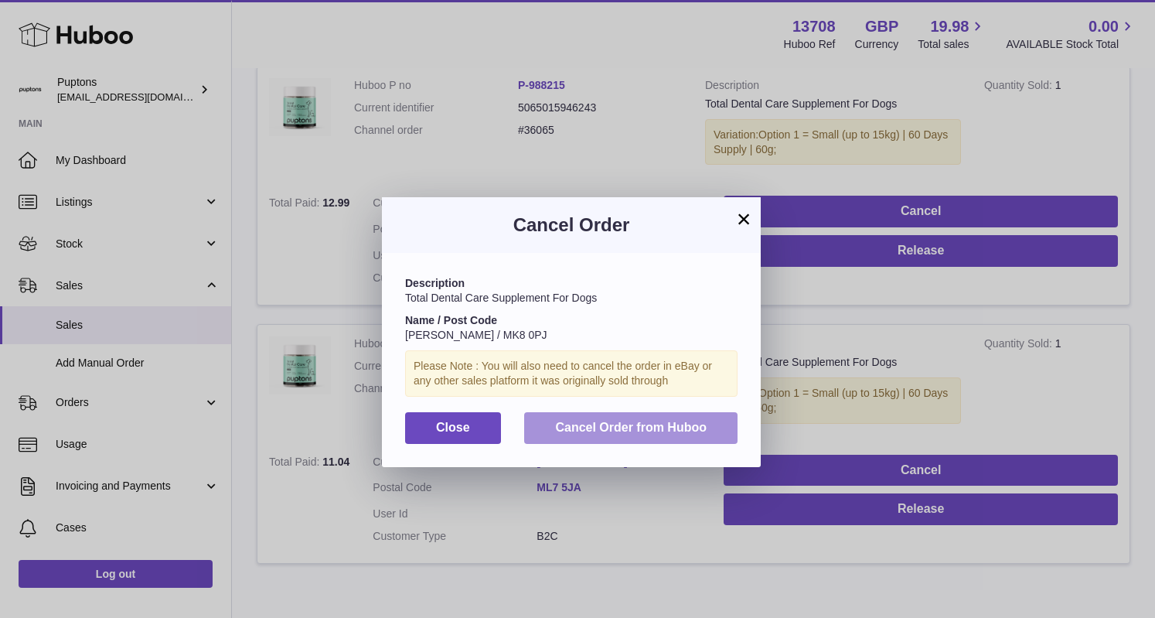
click at [641, 432] on span "Cancel Order from Huboo" at bounding box center [630, 426] width 151 height 13
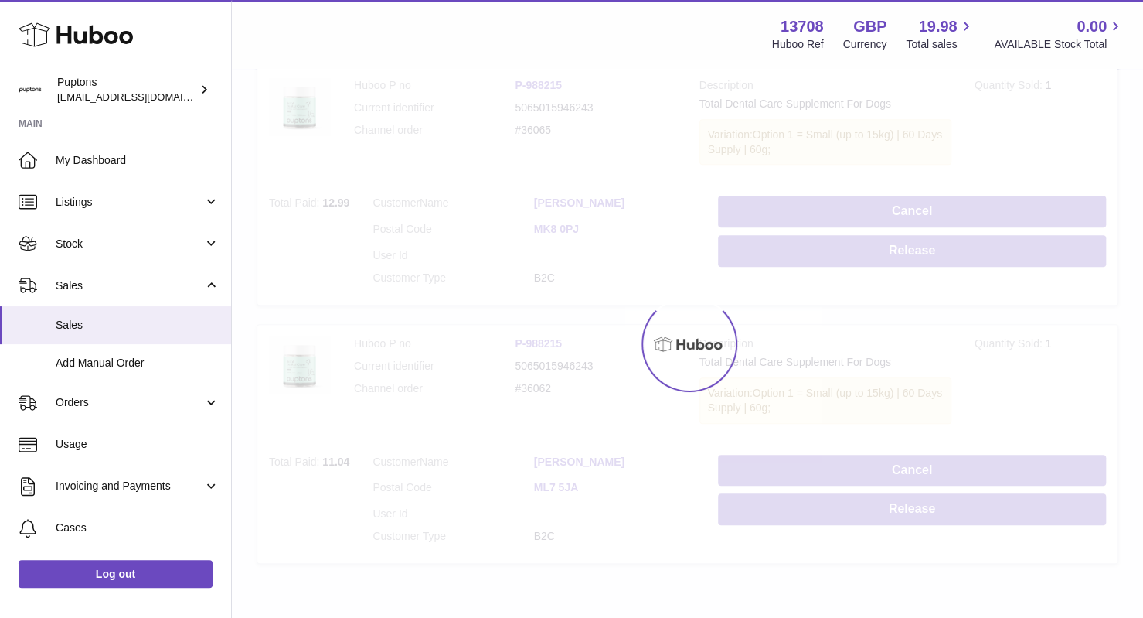
scroll to position [382, 0]
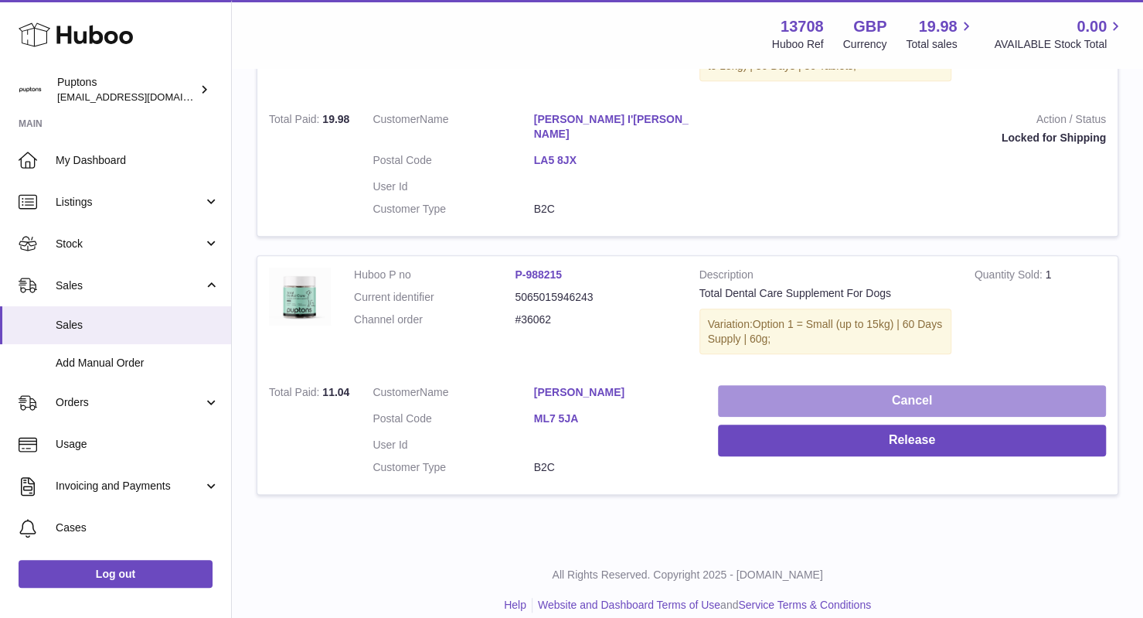
click at [847, 385] on button "Cancel" at bounding box center [912, 401] width 388 height 32
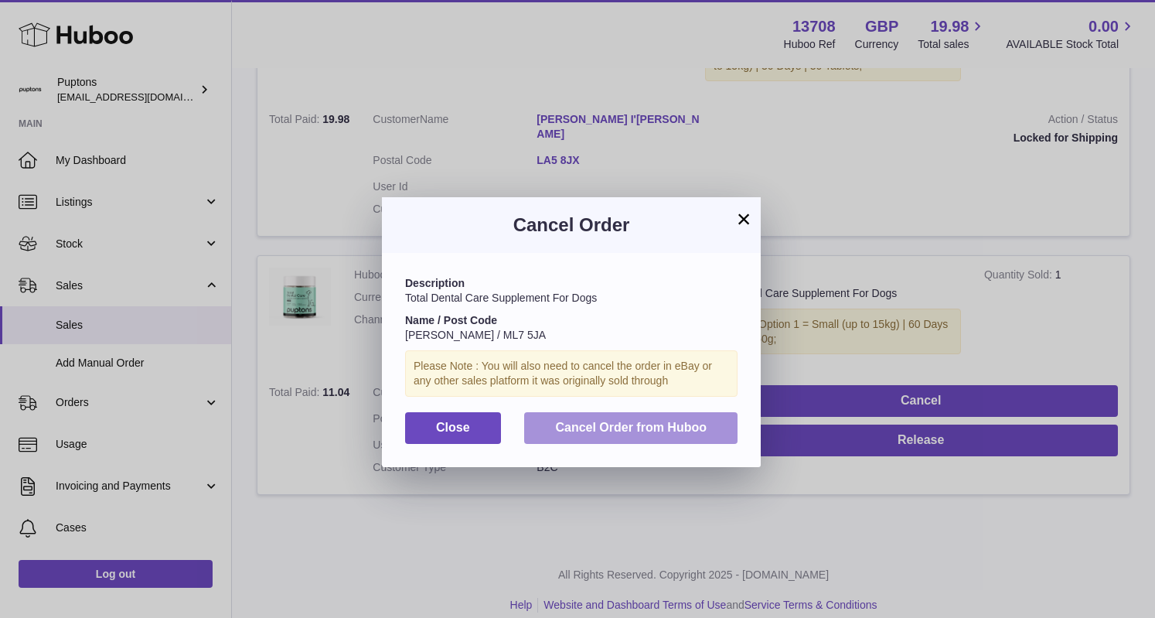
click at [666, 429] on span "Cancel Order from Huboo" at bounding box center [630, 426] width 151 height 13
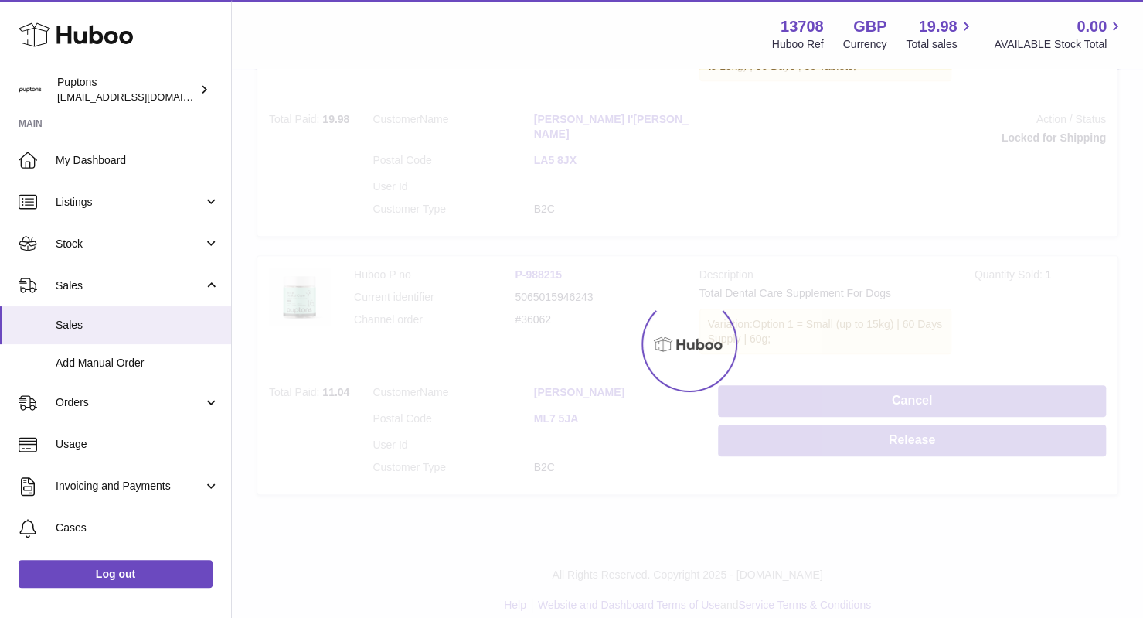
scroll to position [125, 0]
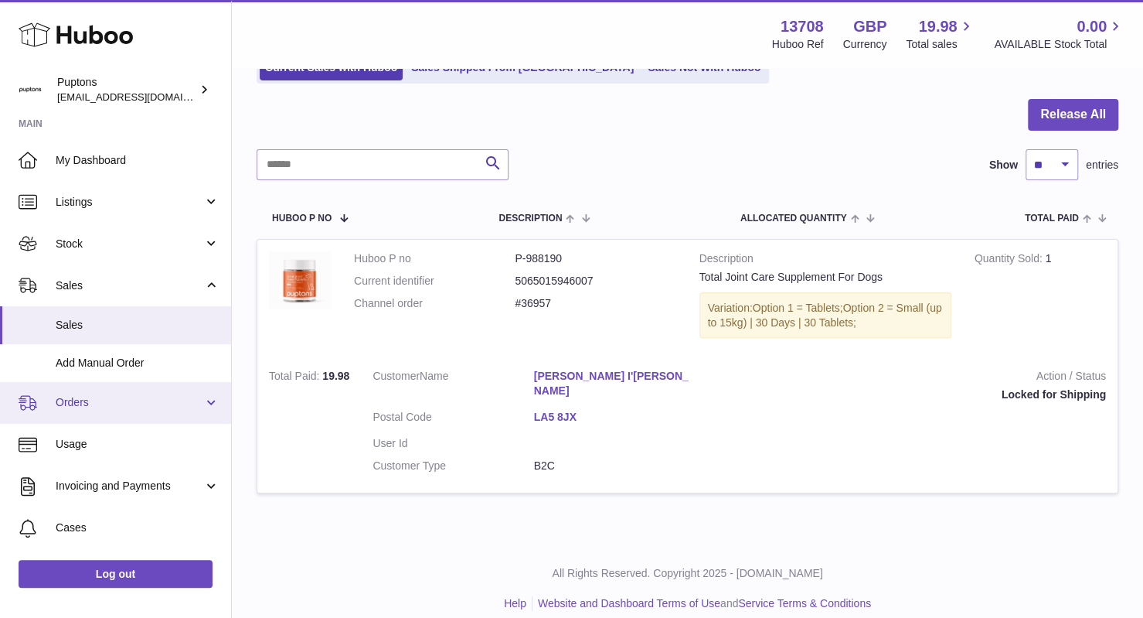
click at [116, 410] on link "Orders" at bounding box center [115, 403] width 231 height 42
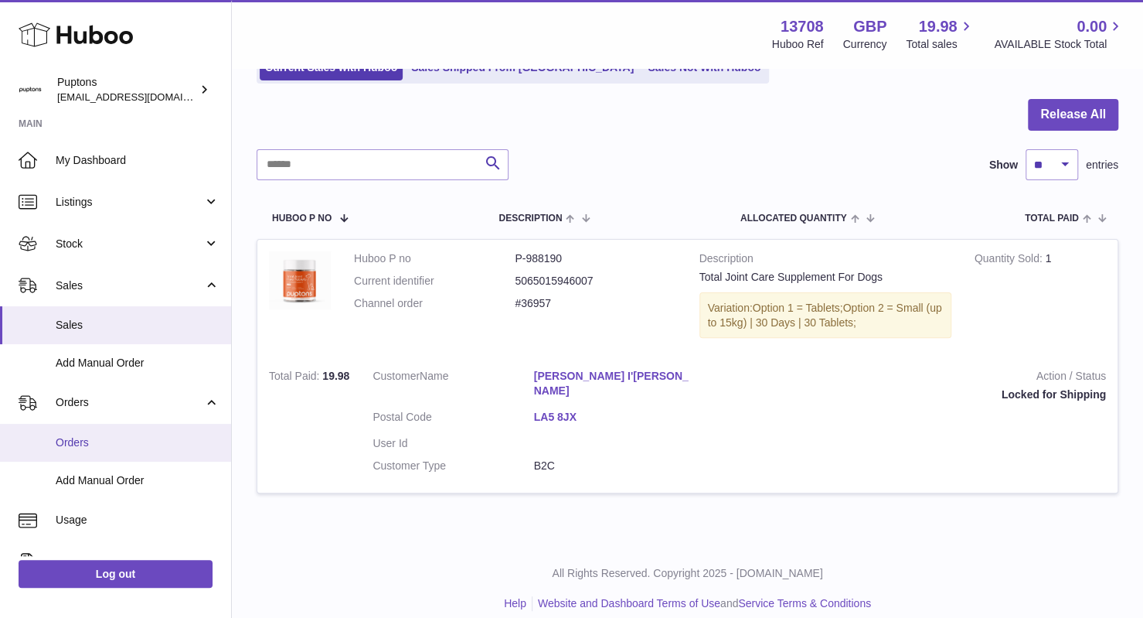
click at [91, 448] on span "Orders" at bounding box center [138, 442] width 164 height 15
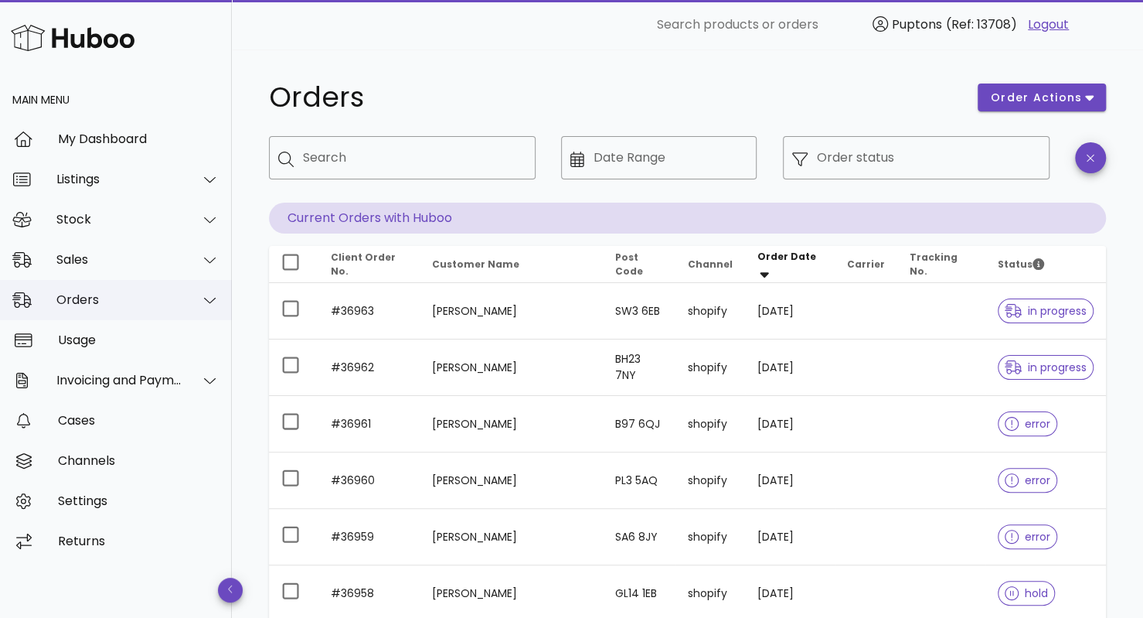
click at [114, 298] on div "Orders" at bounding box center [119, 299] width 126 height 15
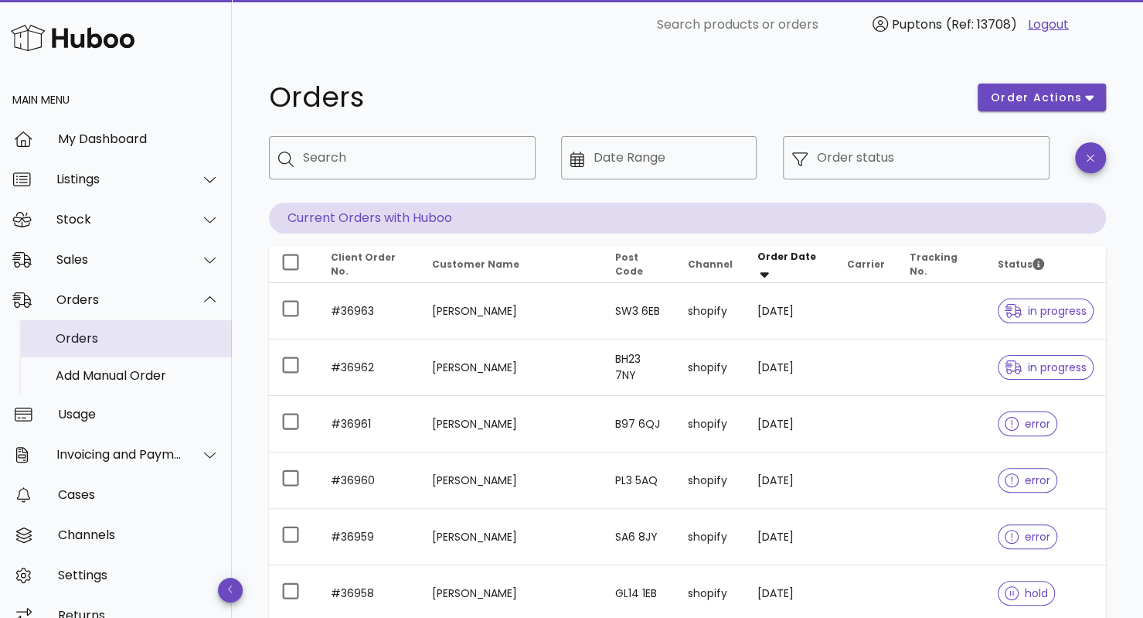
click at [117, 335] on div "Orders" at bounding box center [138, 338] width 164 height 15
